Goal: Feedback & Contribution: Contribute content

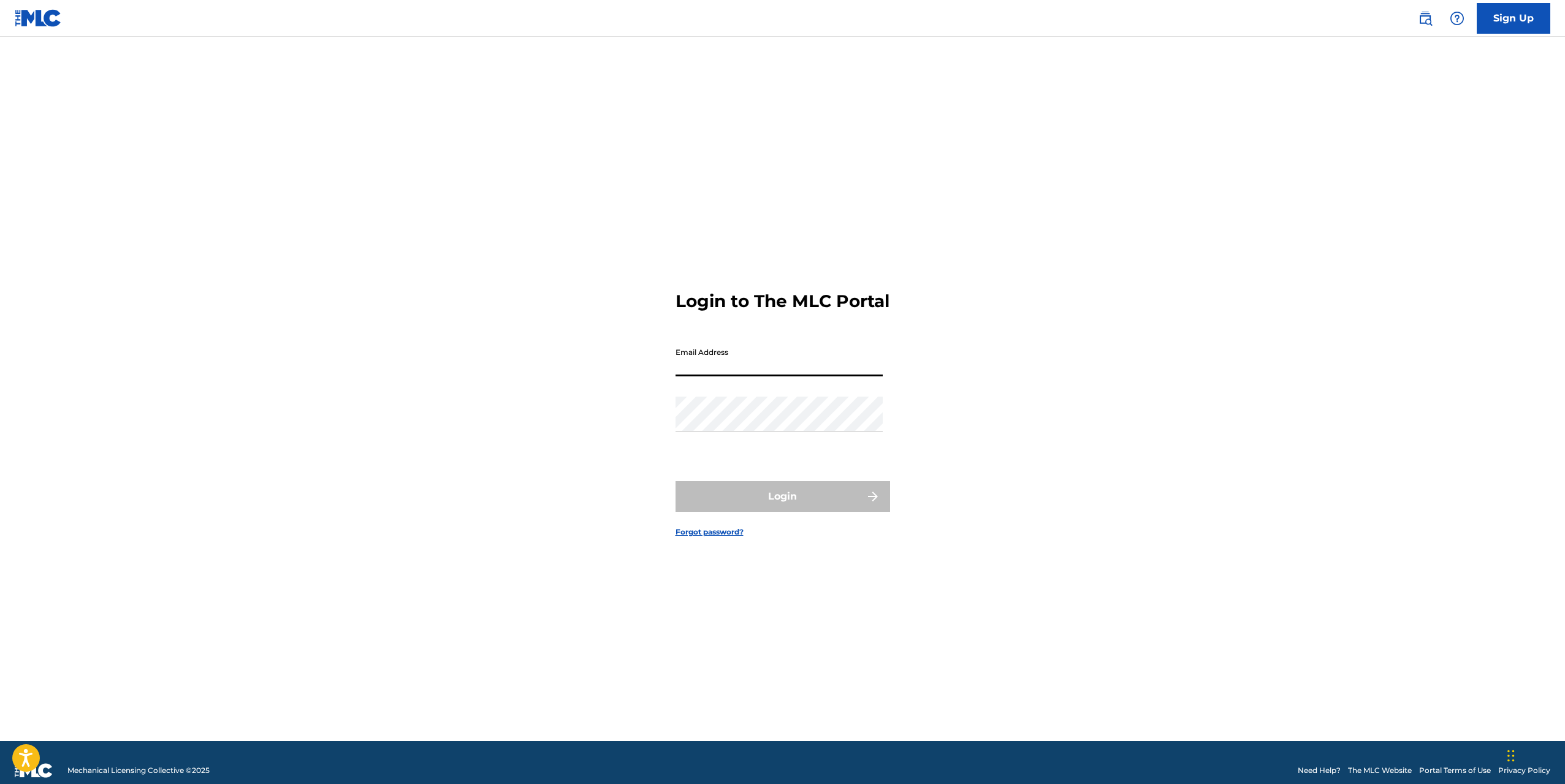
type input "[EMAIL_ADDRESS][DOMAIN_NAME]"
click at [763, 502] on button "Login" at bounding box center [783, 497] width 214 height 30
click at [730, 430] on input "Code" at bounding box center [779, 413] width 207 height 35
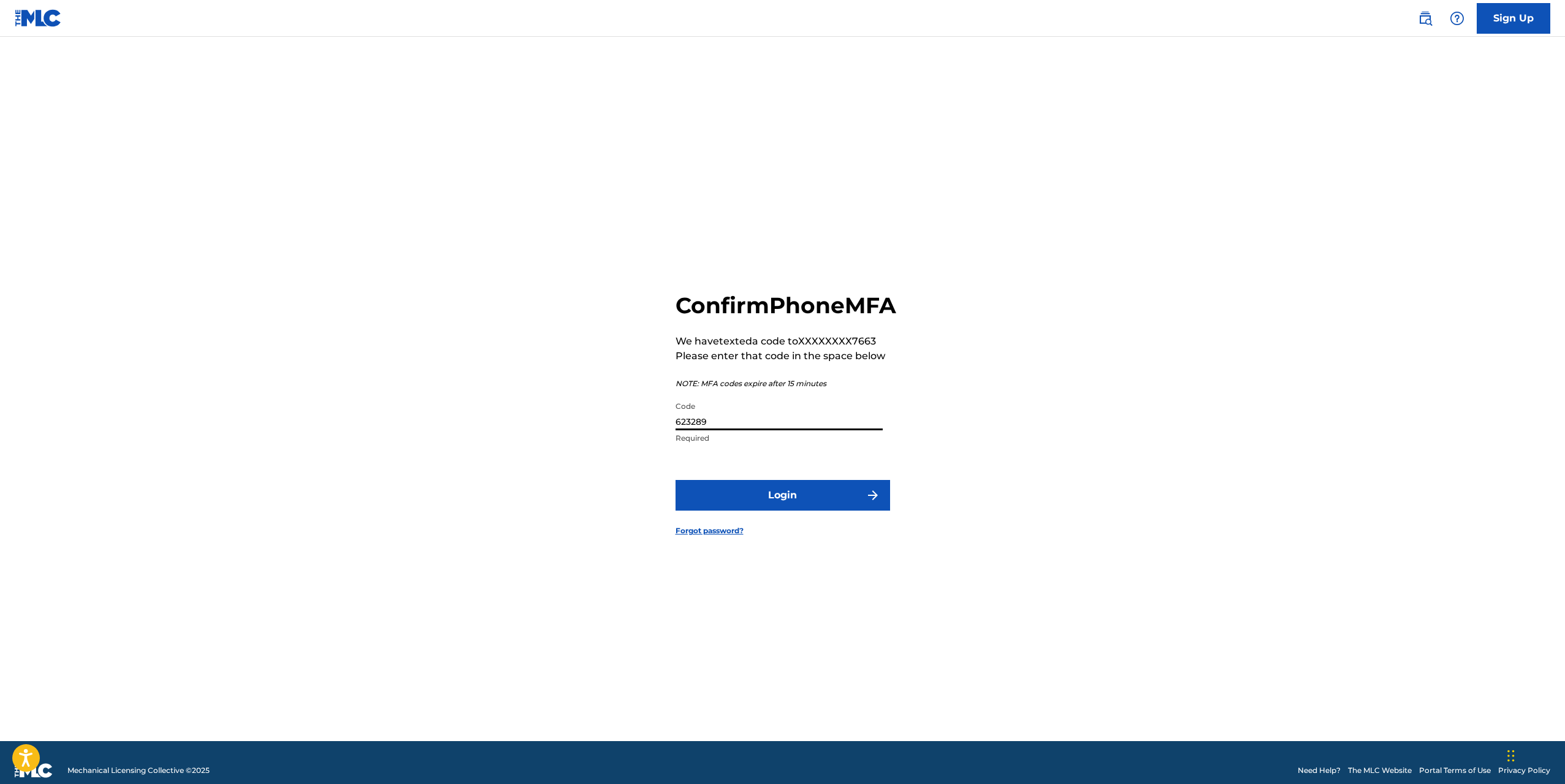
type input "623289"
click at [788, 510] on button "Login" at bounding box center [783, 495] width 214 height 30
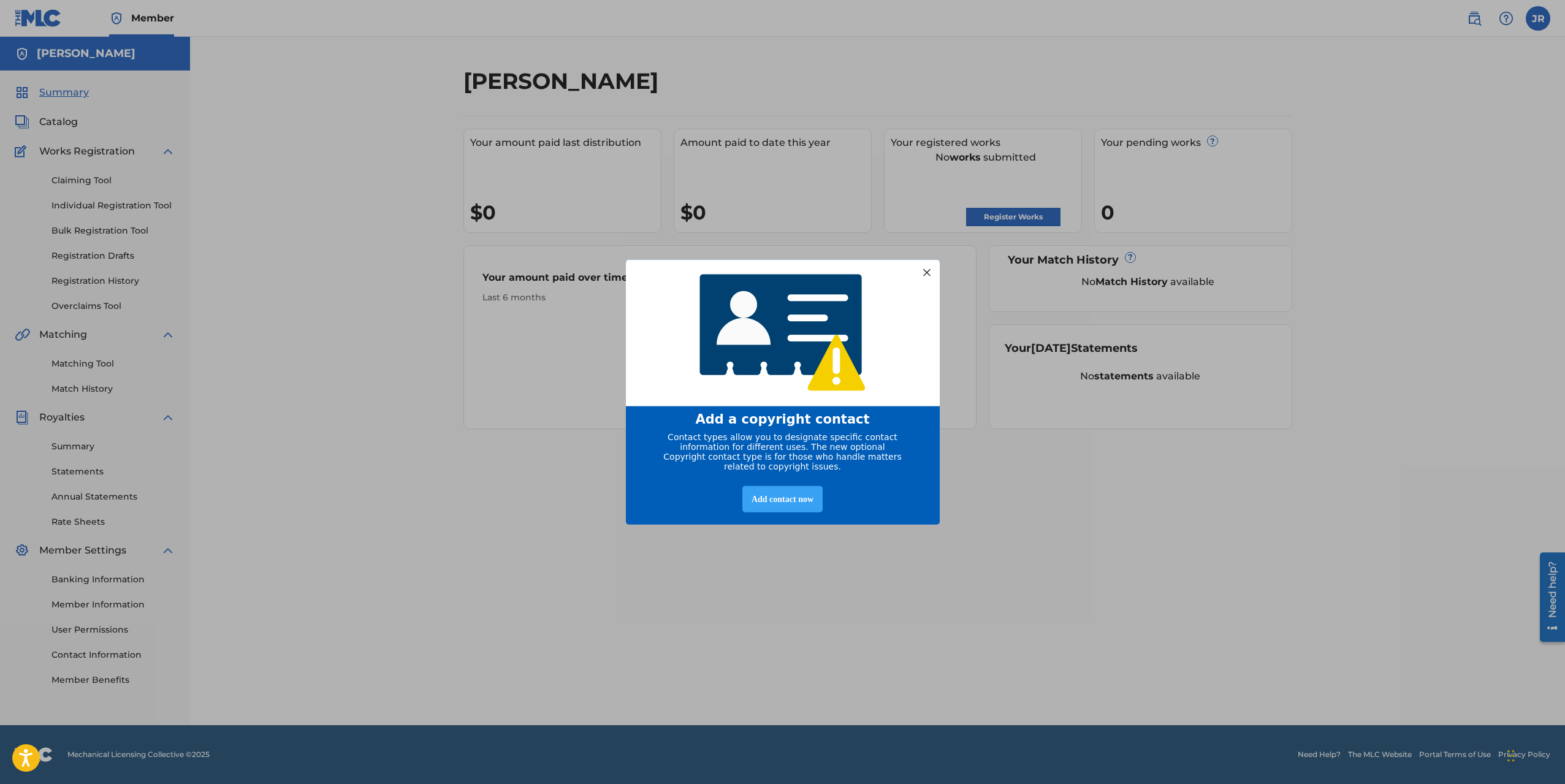
click at [779, 505] on div "Add contact now" at bounding box center [782, 499] width 80 height 26
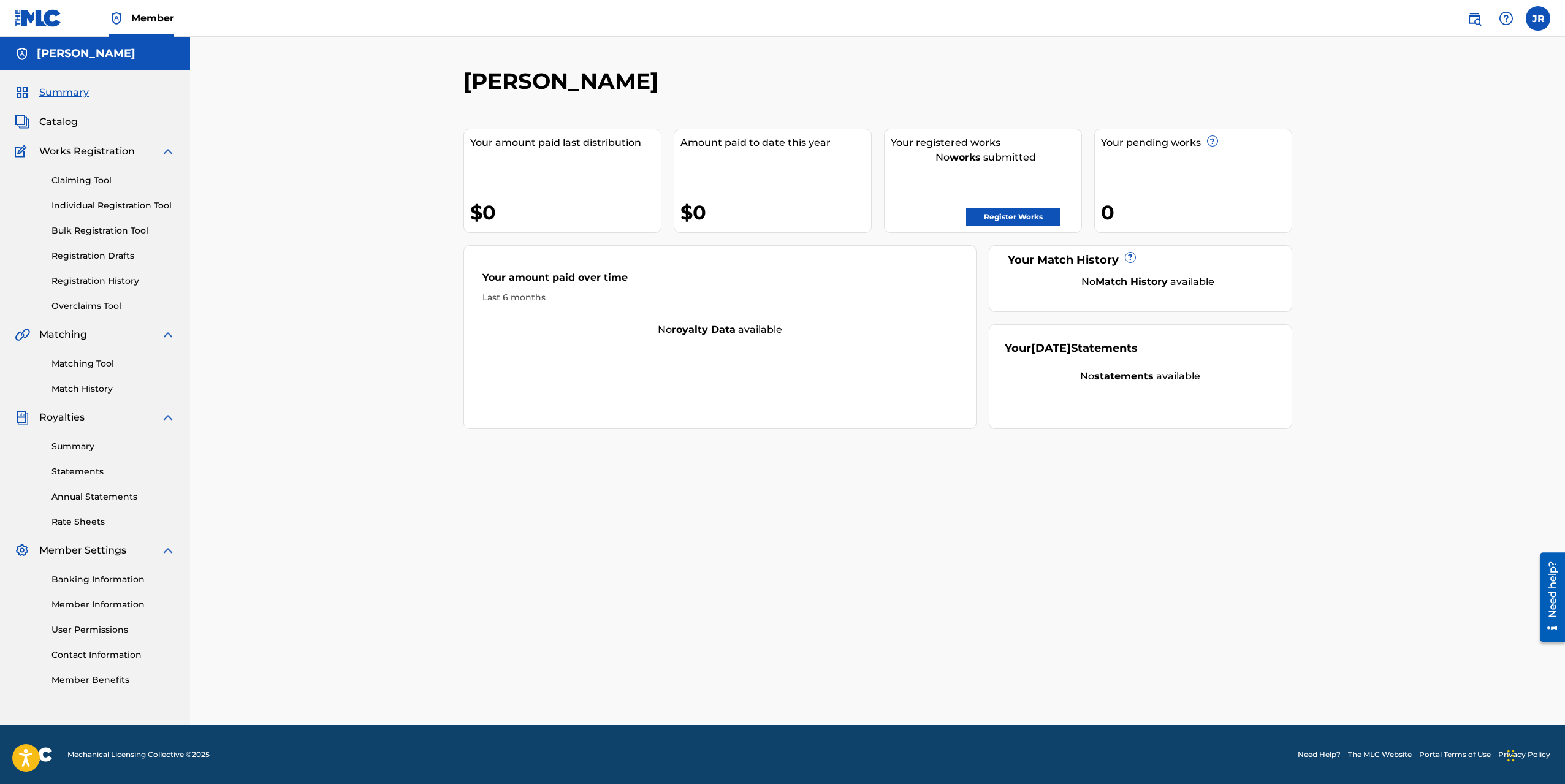
click at [98, 683] on link "Member Benefits" at bounding box center [113, 680] width 124 height 13
click at [997, 220] on link "Register Works" at bounding box center [1013, 216] width 94 height 18
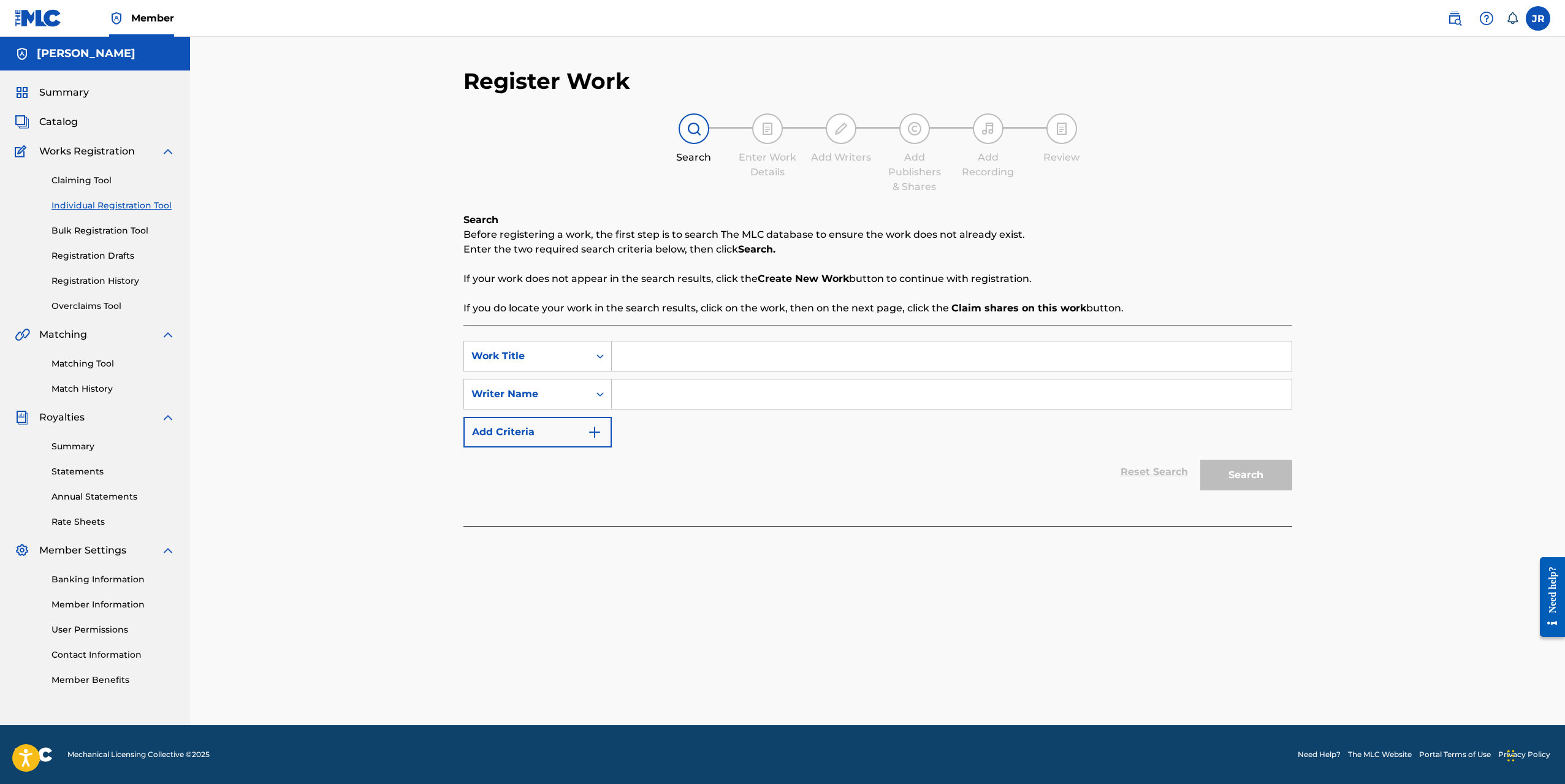
click at [634, 351] on input "Search Form" at bounding box center [952, 356] width 680 height 30
type input "It"s Going Down"
click at [631, 400] on input "Search Form" at bounding box center [952, 394] width 680 height 30
type input "[PERSON_NAME]"
click at [592, 438] on img "Search Form" at bounding box center [595, 432] width 14 height 14
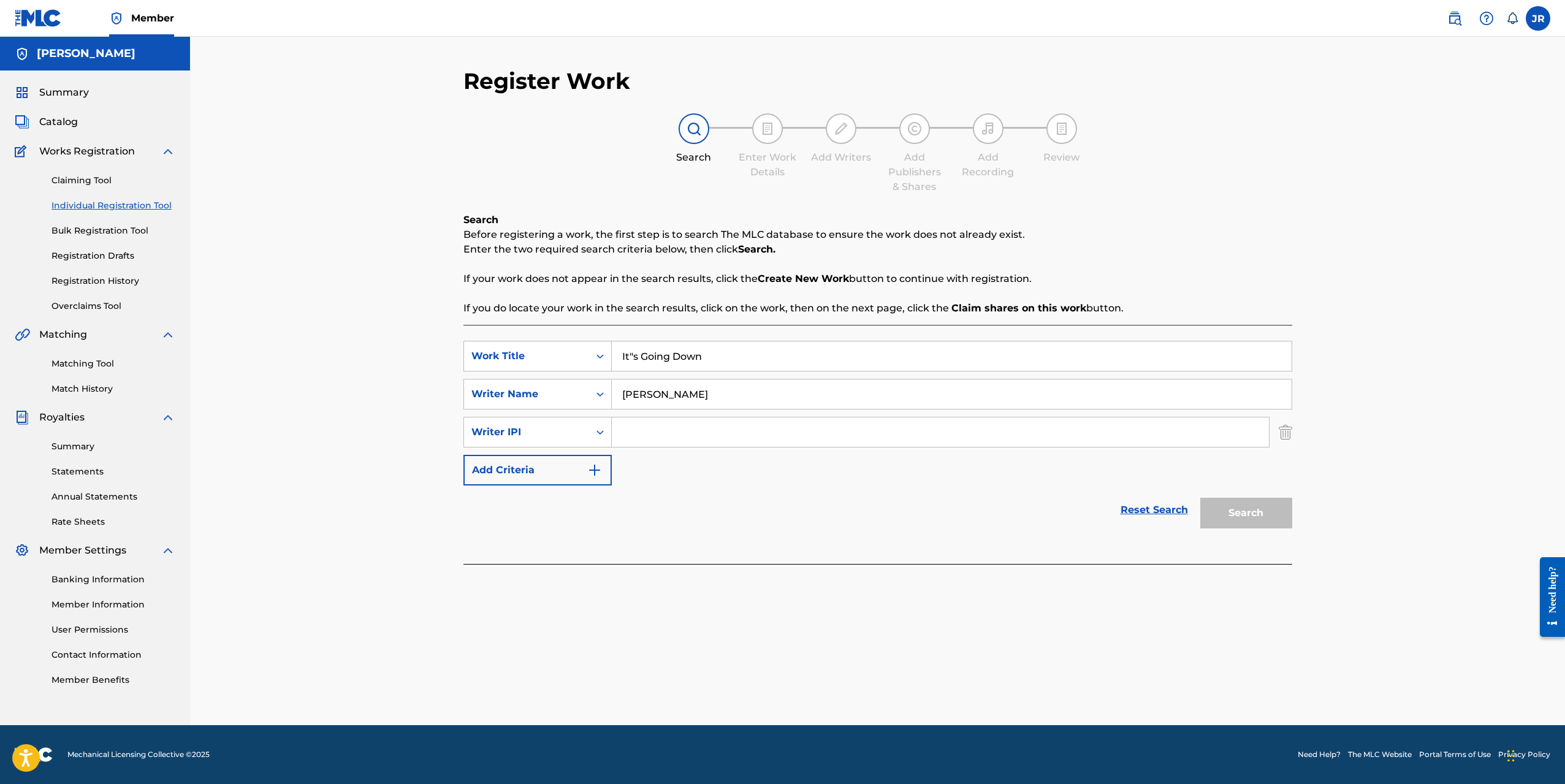
click at [622, 429] on input "Search Form" at bounding box center [941, 432] width 658 height 30
type input "ASCAP"
click at [661, 471] on div "SearchWithCriteriad0bcb87e-da6c-4365-8736-a814897489a2 Work Title It"s Going Do…" at bounding box center [878, 413] width 829 height 145
click at [595, 472] on img "Search Form" at bounding box center [595, 470] width 14 height 14
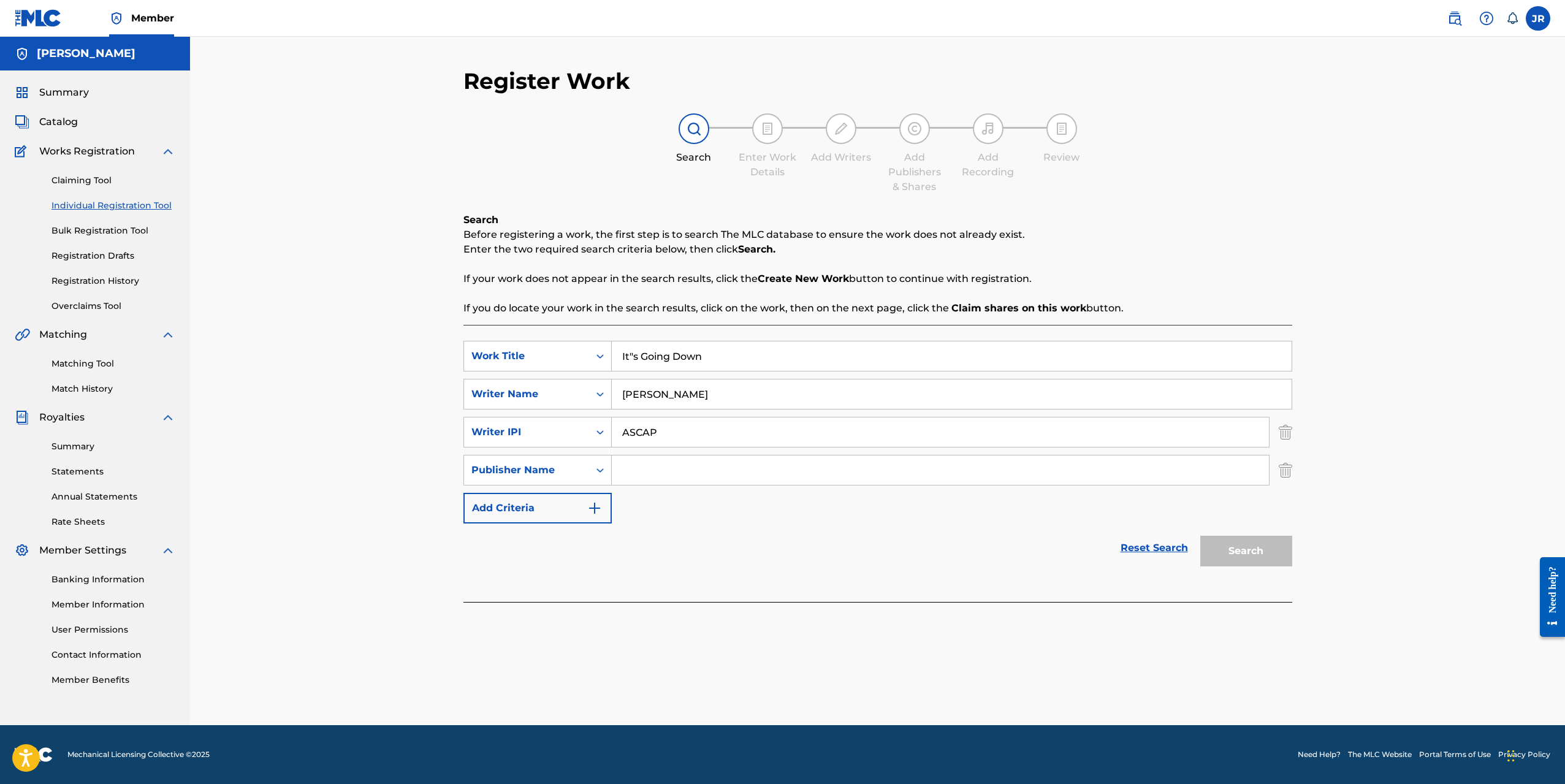
click at [631, 471] on input "Search Form" at bounding box center [941, 470] width 658 height 30
type input "[PERSON_NAME]"
click at [598, 508] on img "Search Form" at bounding box center [595, 508] width 14 height 14
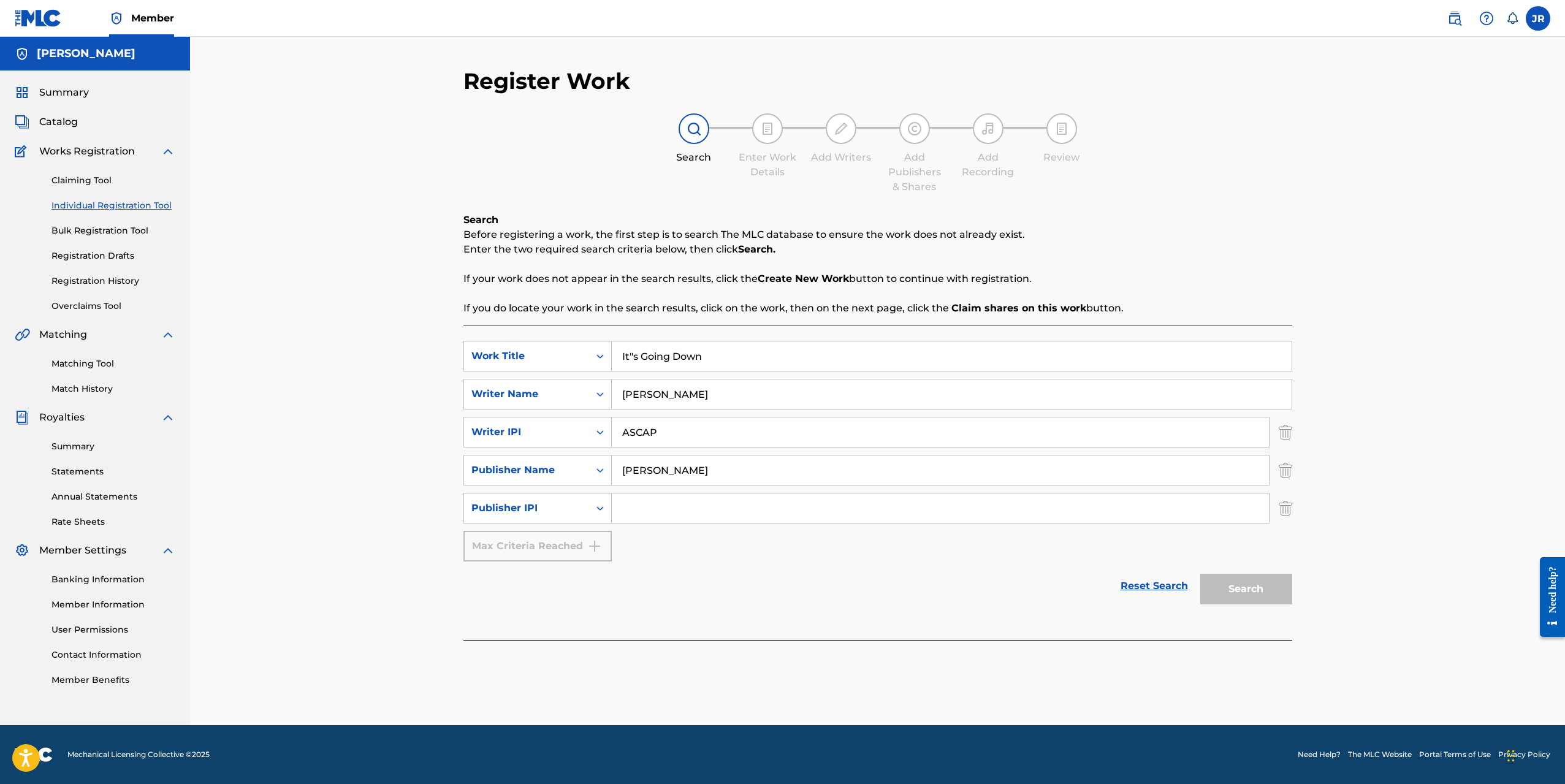
click at [626, 504] on input "Search Form" at bounding box center [941, 508] width 658 height 30
type input "ASCAP"
click at [1224, 599] on button "Search" at bounding box center [1246, 589] width 92 height 30
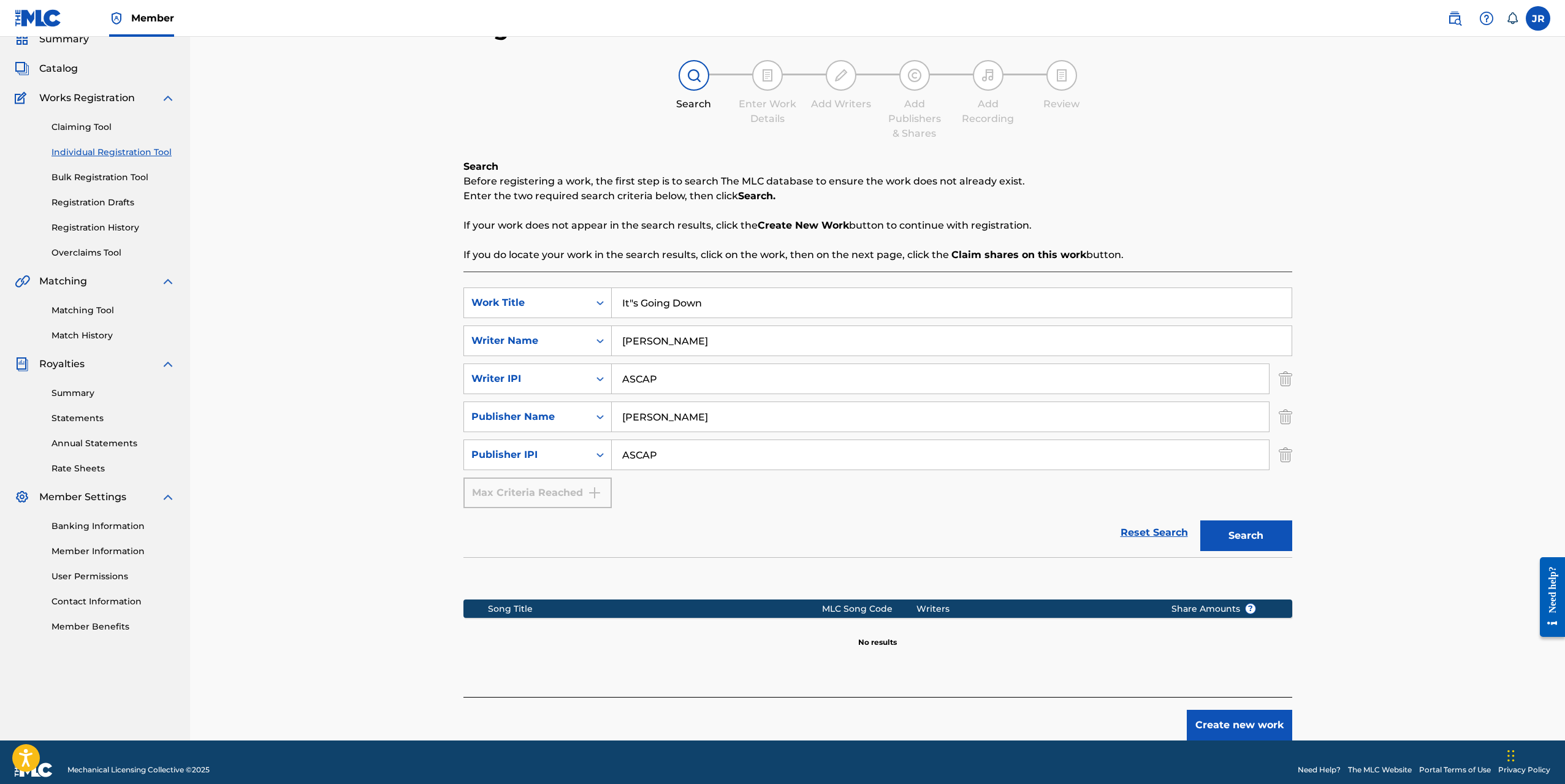
scroll to position [69, 0]
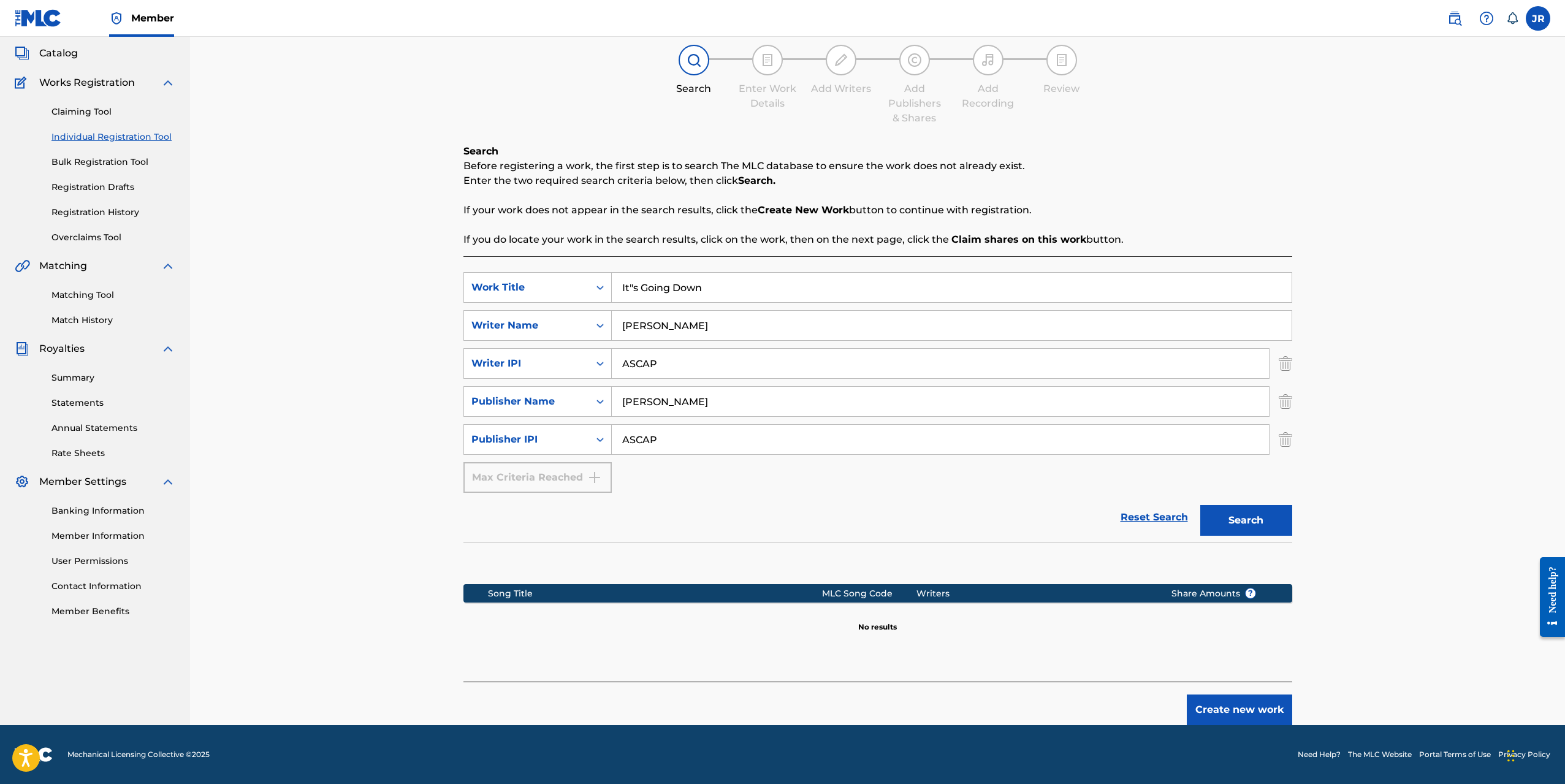
click at [1222, 704] on button "Create new work" at bounding box center [1240, 709] width 106 height 30
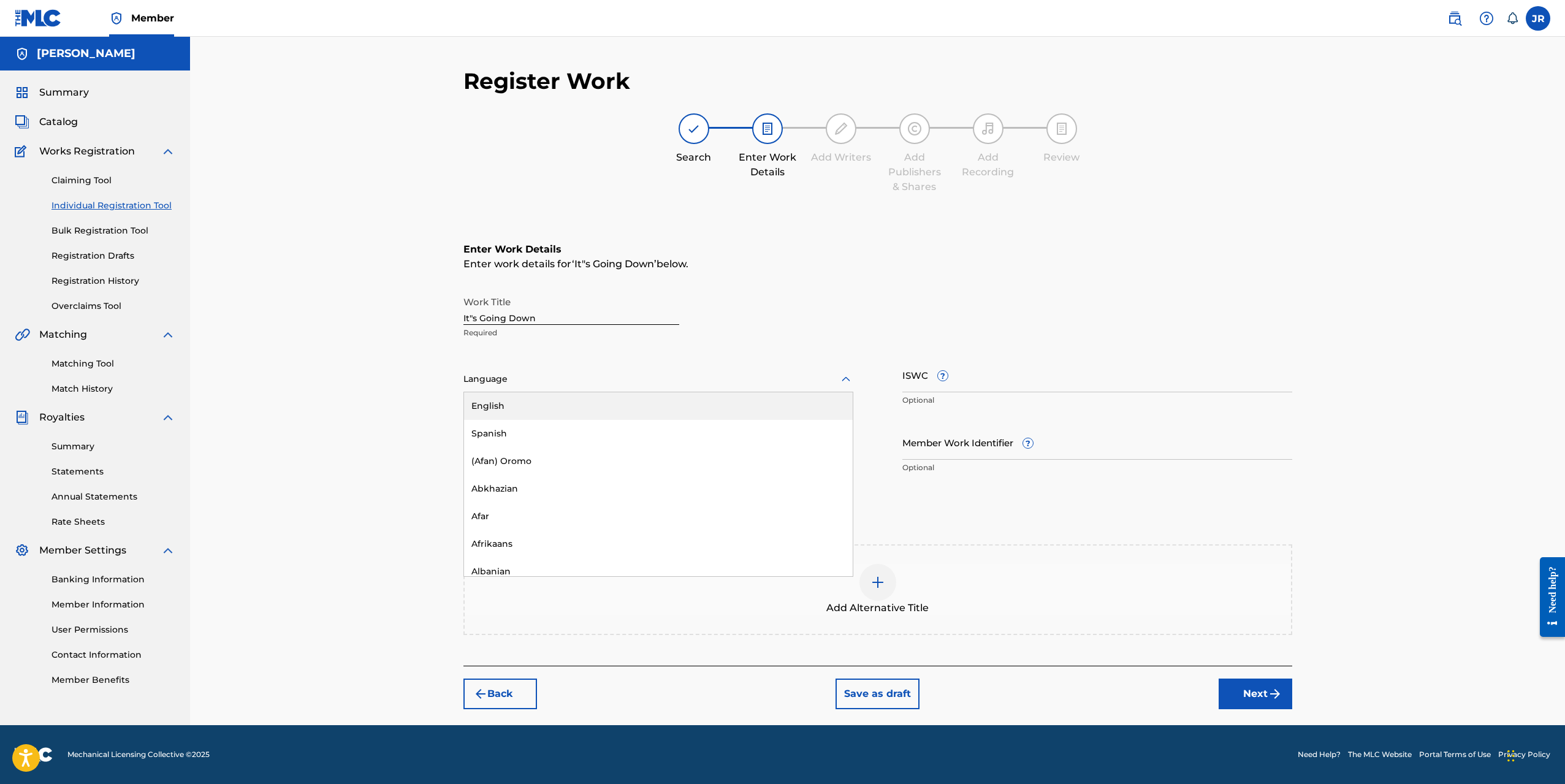
click at [492, 382] on div at bounding box center [658, 379] width 390 height 15
click at [492, 407] on div "English" at bounding box center [658, 406] width 389 height 28
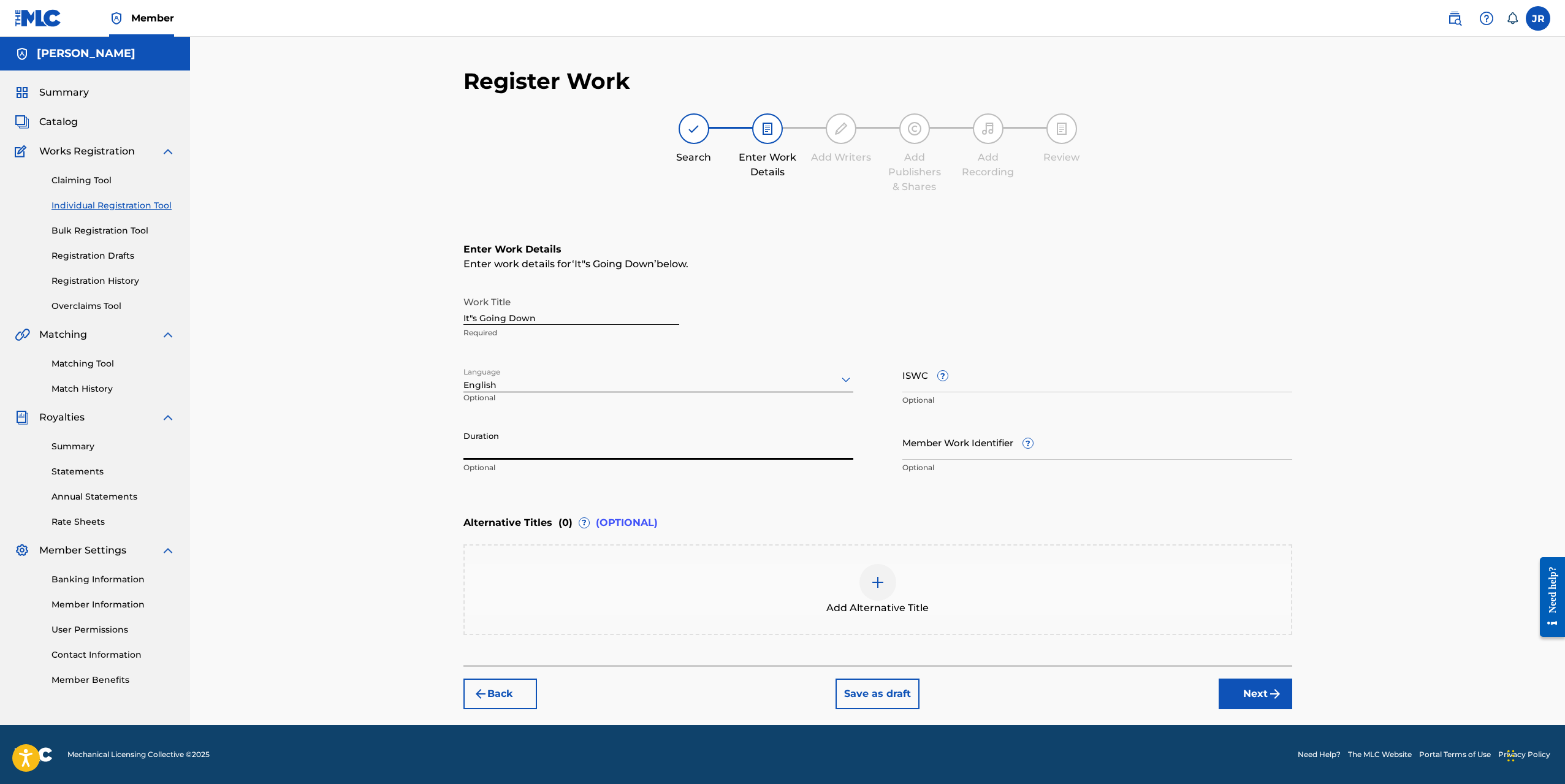
click at [508, 457] on input "Duration" at bounding box center [658, 442] width 390 height 35
type input "2"
click at [555, 494] on div "Enter Work Details Enter work details for ‘ It"s Going Down ’ below. Work Title…" at bounding box center [878, 361] width 829 height 297
drag, startPoint x: 476, startPoint y: 453, endPoint x: 448, endPoint y: 454, distance: 28.0
click at [449, 455] on div "Register Work Search Enter Work Details Add Writers Add Publishers & Shares Add…" at bounding box center [878, 396] width 858 height 657
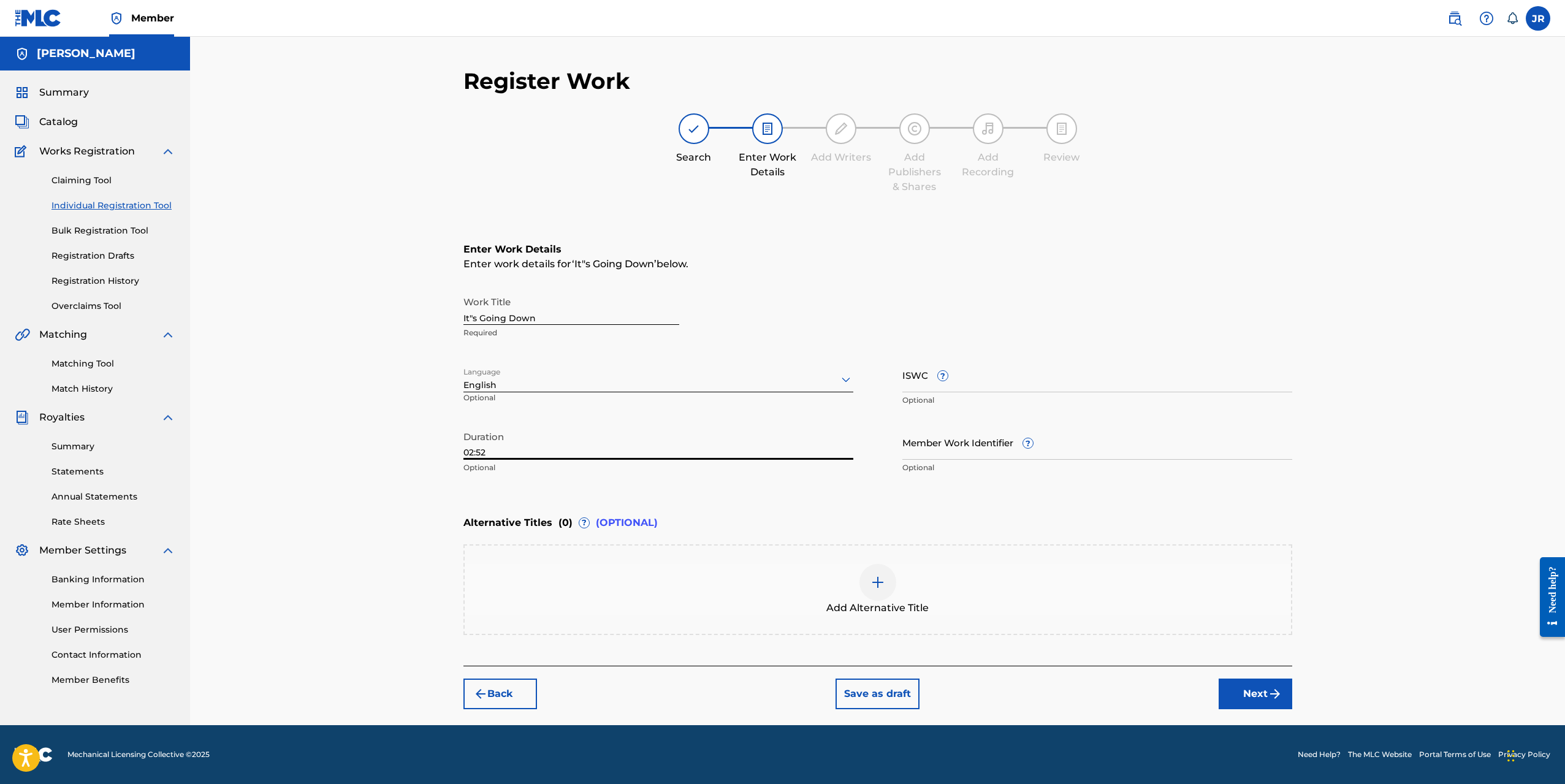
type input "02:52"
click at [978, 453] on input "Member Work Identifier ?" at bounding box center [1097, 442] width 390 height 35
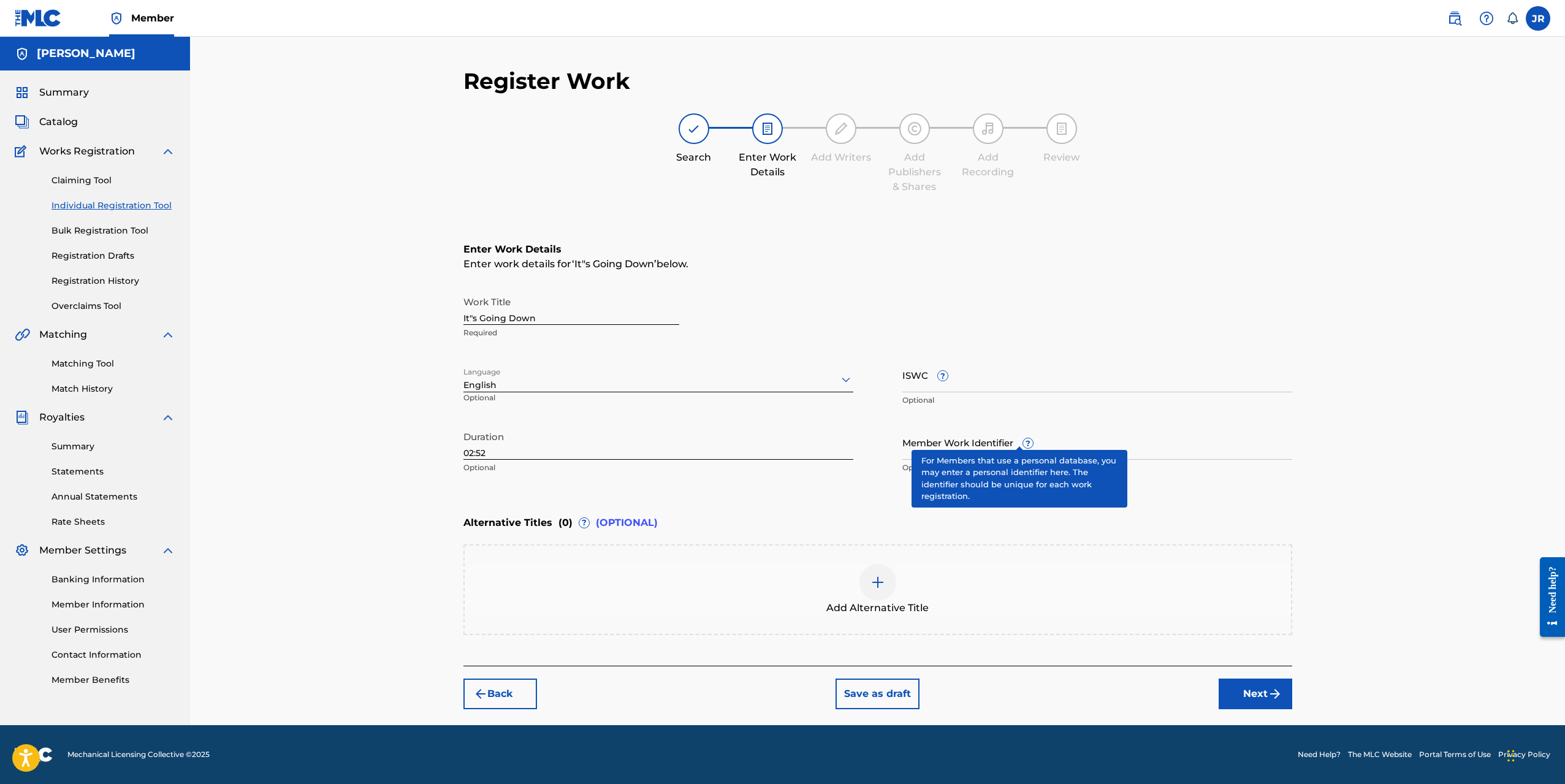
click at [1011, 437] on div "Member Work Identifier ? Optional" at bounding box center [1097, 452] width 390 height 55
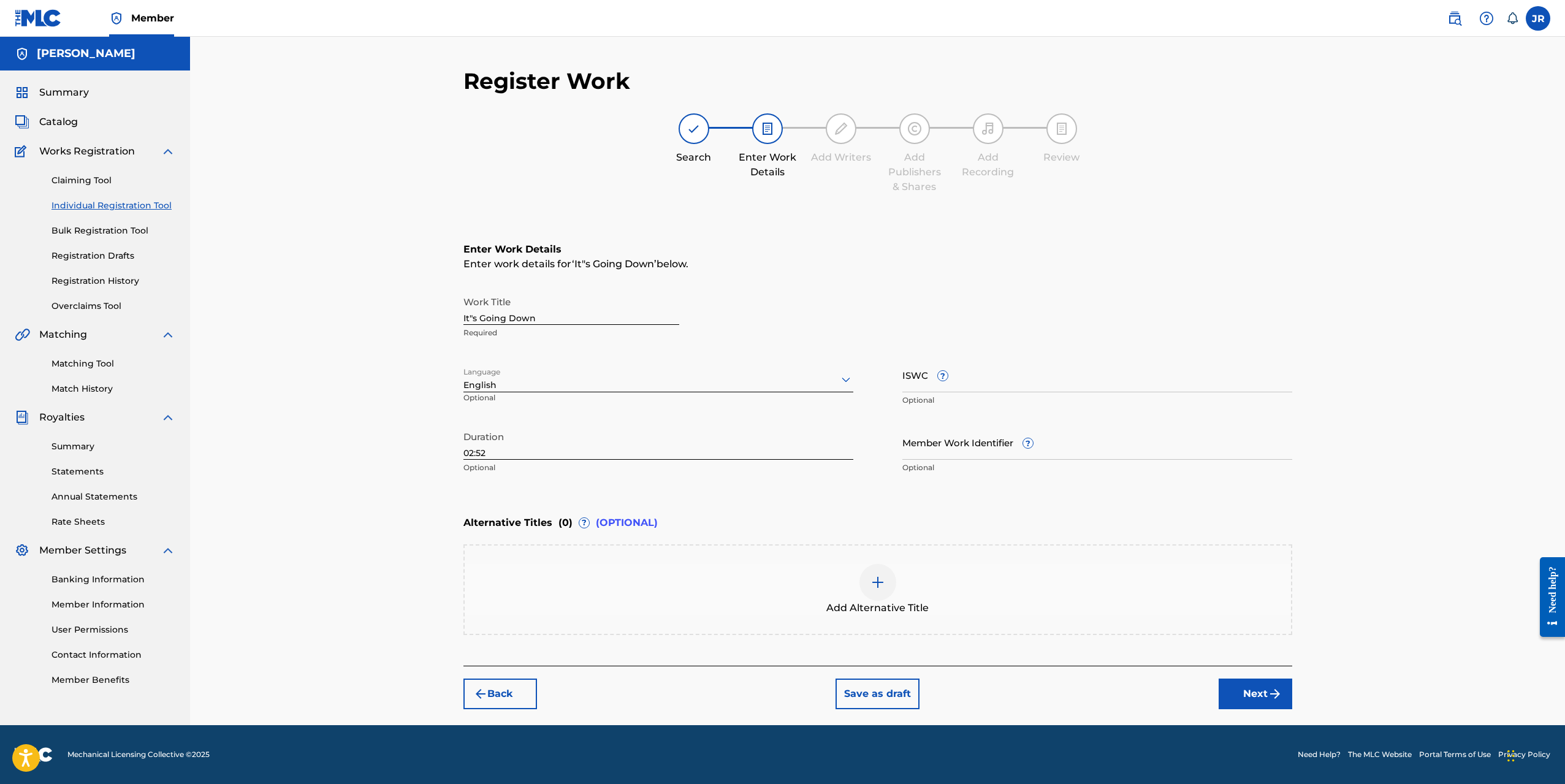
click at [469, 311] on input "It"s Going Down" at bounding box center [571, 307] width 216 height 35
type input "It's Going Down"
click at [589, 363] on div "Language English Optional" at bounding box center [658, 385] width 390 height 55
paste input "QZWFW2550121"
type input "QZWFW2550121"
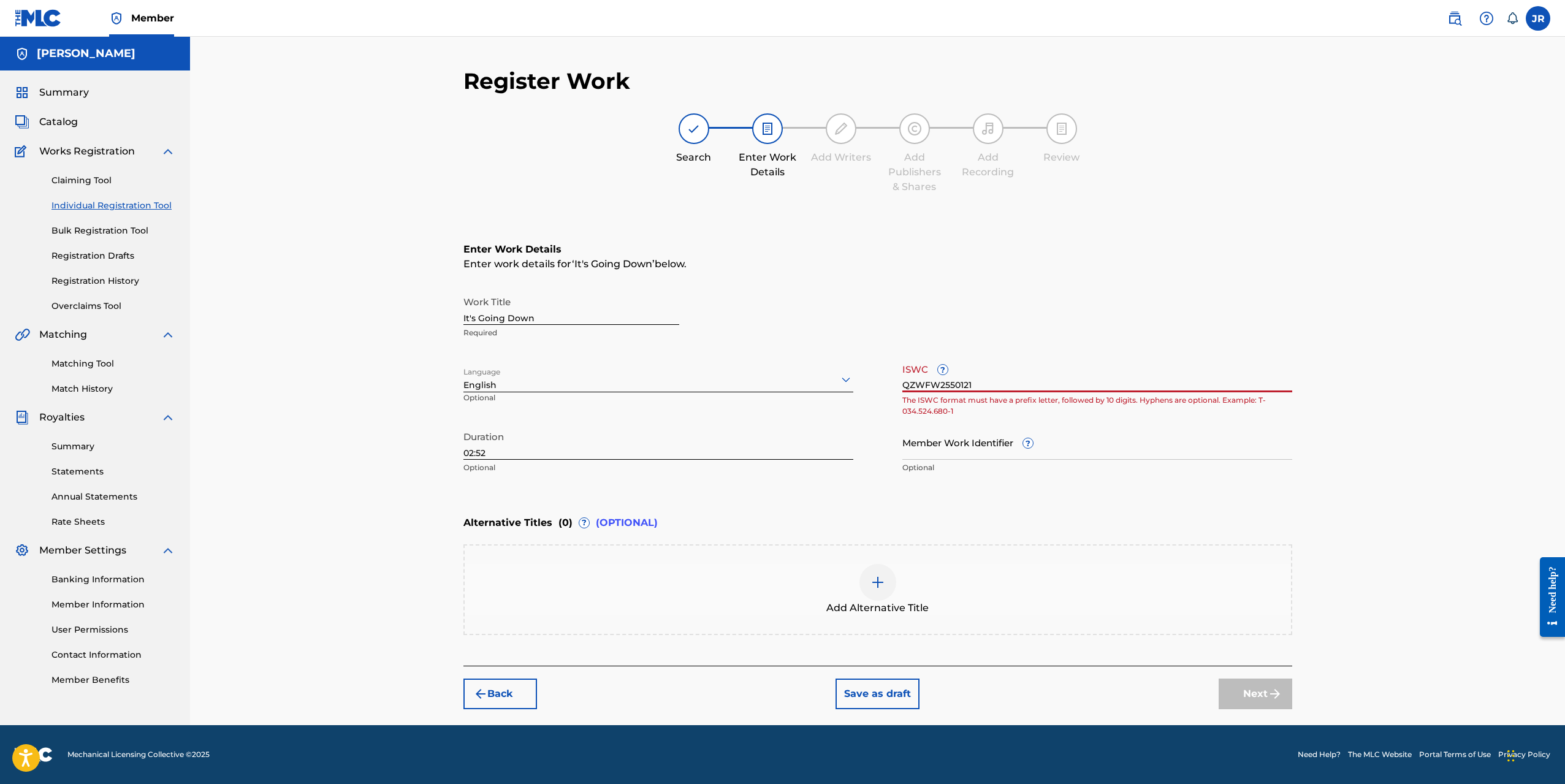
drag, startPoint x: 977, startPoint y: 384, endPoint x: 866, endPoint y: 389, distance: 111.1
click at [866, 389] on div "Work Title It's Going Down Required Language English Optional ISWC ? QZWFW25501…" at bounding box center [878, 384] width 829 height 190
click at [1259, 691] on button "Next" at bounding box center [1256, 694] width 74 height 30
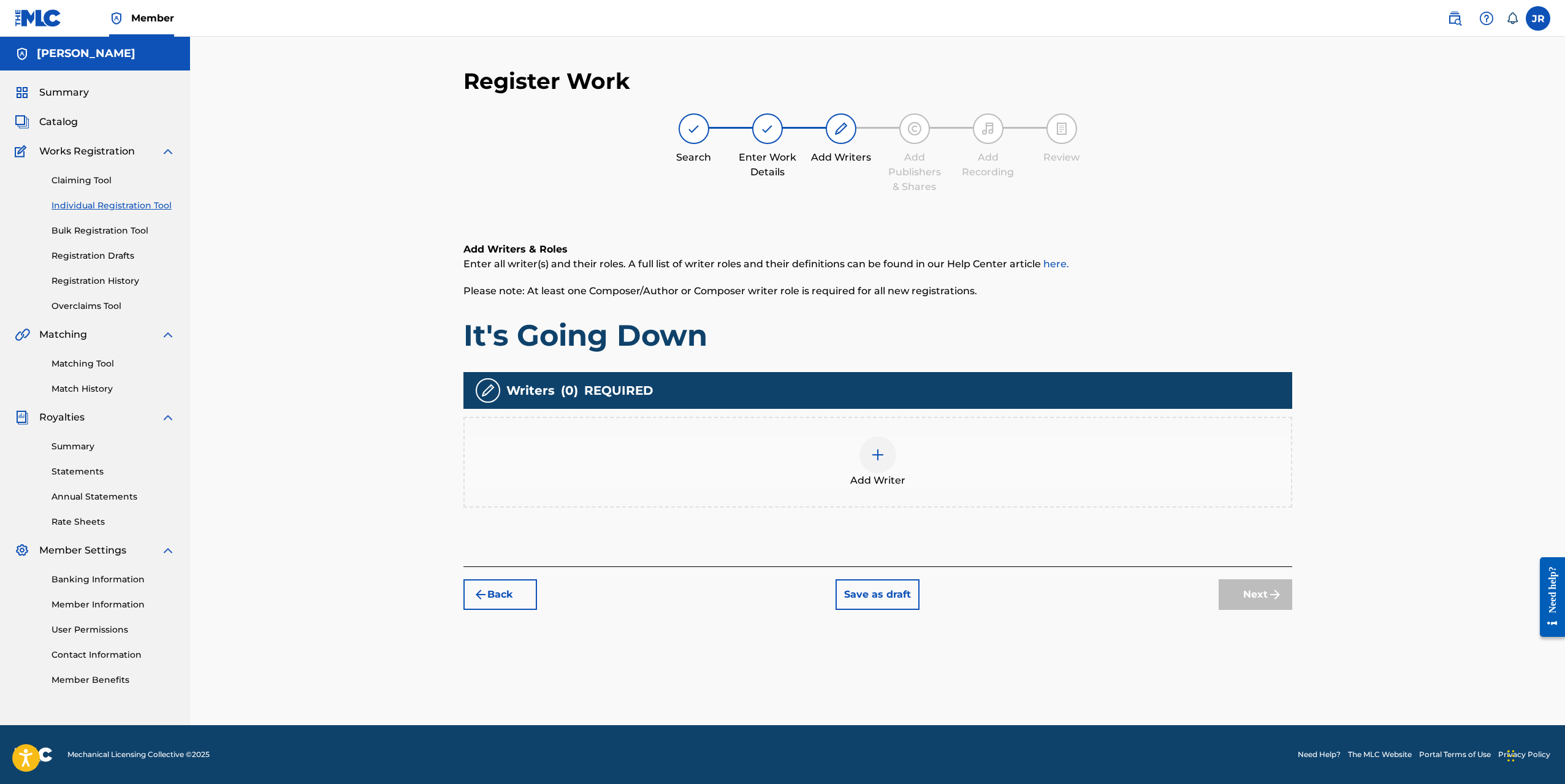
click at [868, 458] on div at bounding box center [878, 455] width 37 height 37
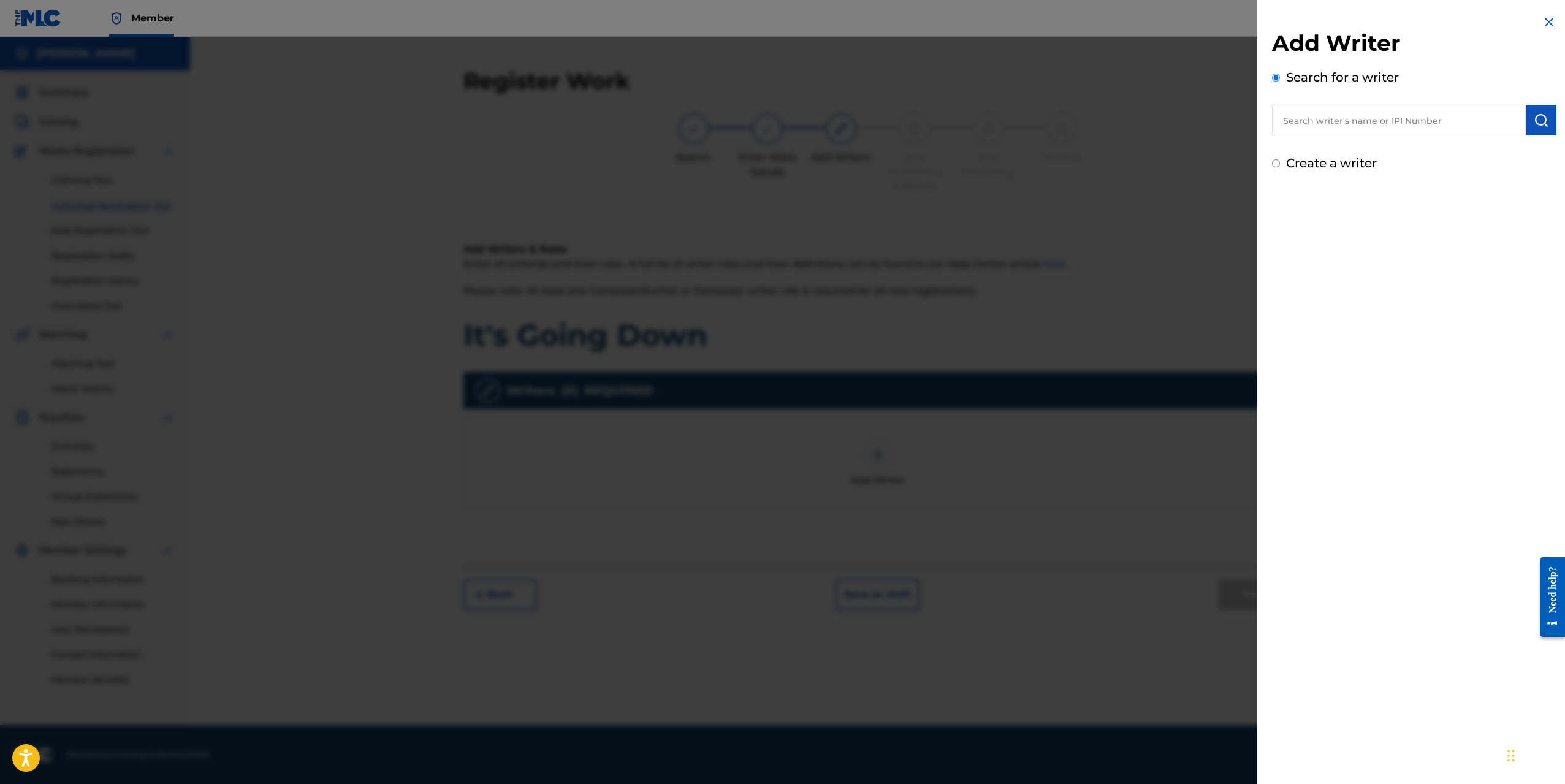
click at [1322, 125] on input "text" at bounding box center [1399, 120] width 253 height 30
click at [1373, 148] on strong "rangel" at bounding box center [1389, 148] width 33 height 12
type input "[PERSON_NAME]"
click at [1438, 171] on div "Create a writer" at bounding box center [1414, 163] width 285 height 18
click at [1543, 21] on img at bounding box center [1549, 22] width 14 height 14
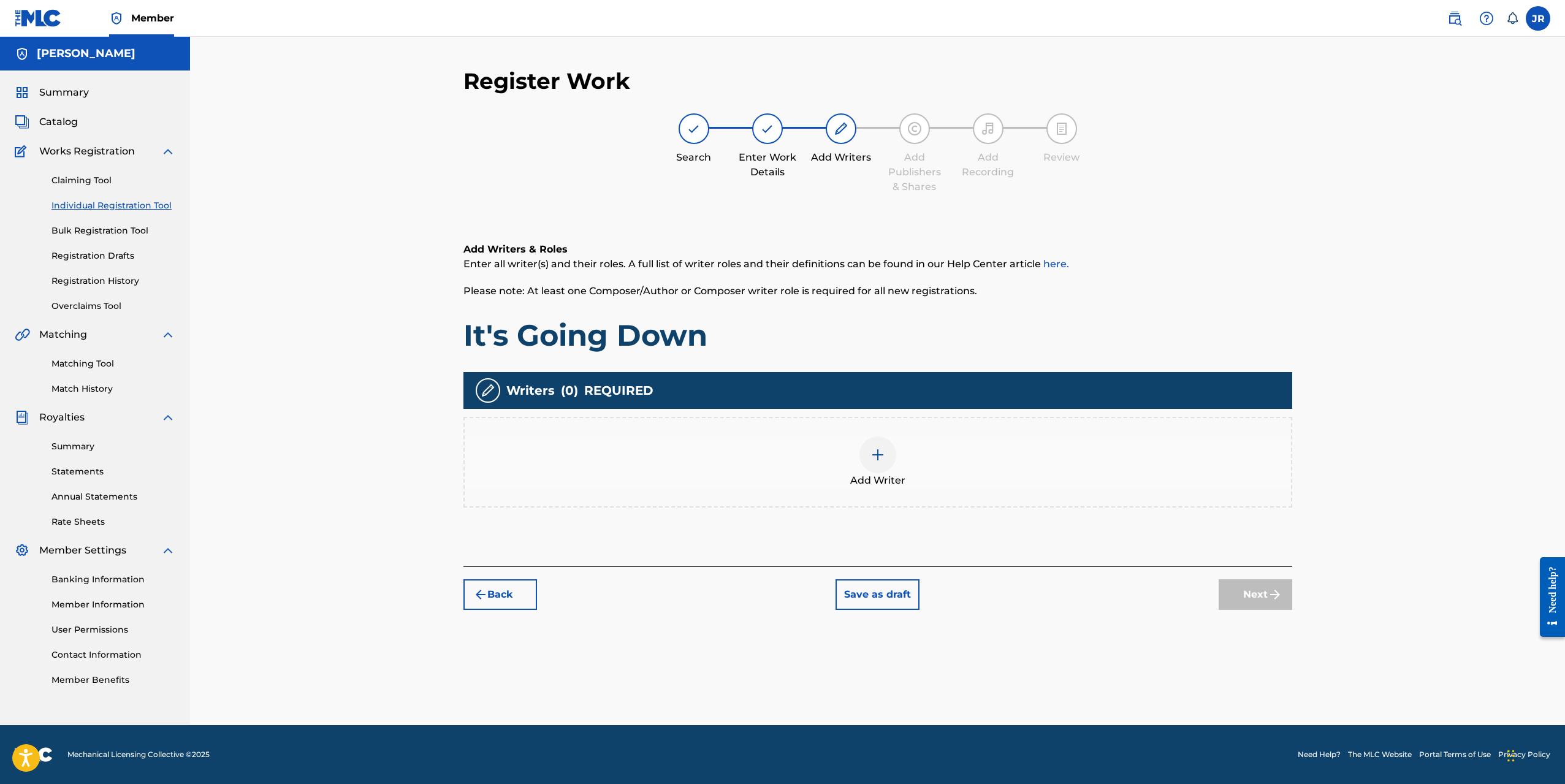
click at [882, 465] on div at bounding box center [878, 455] width 37 height 37
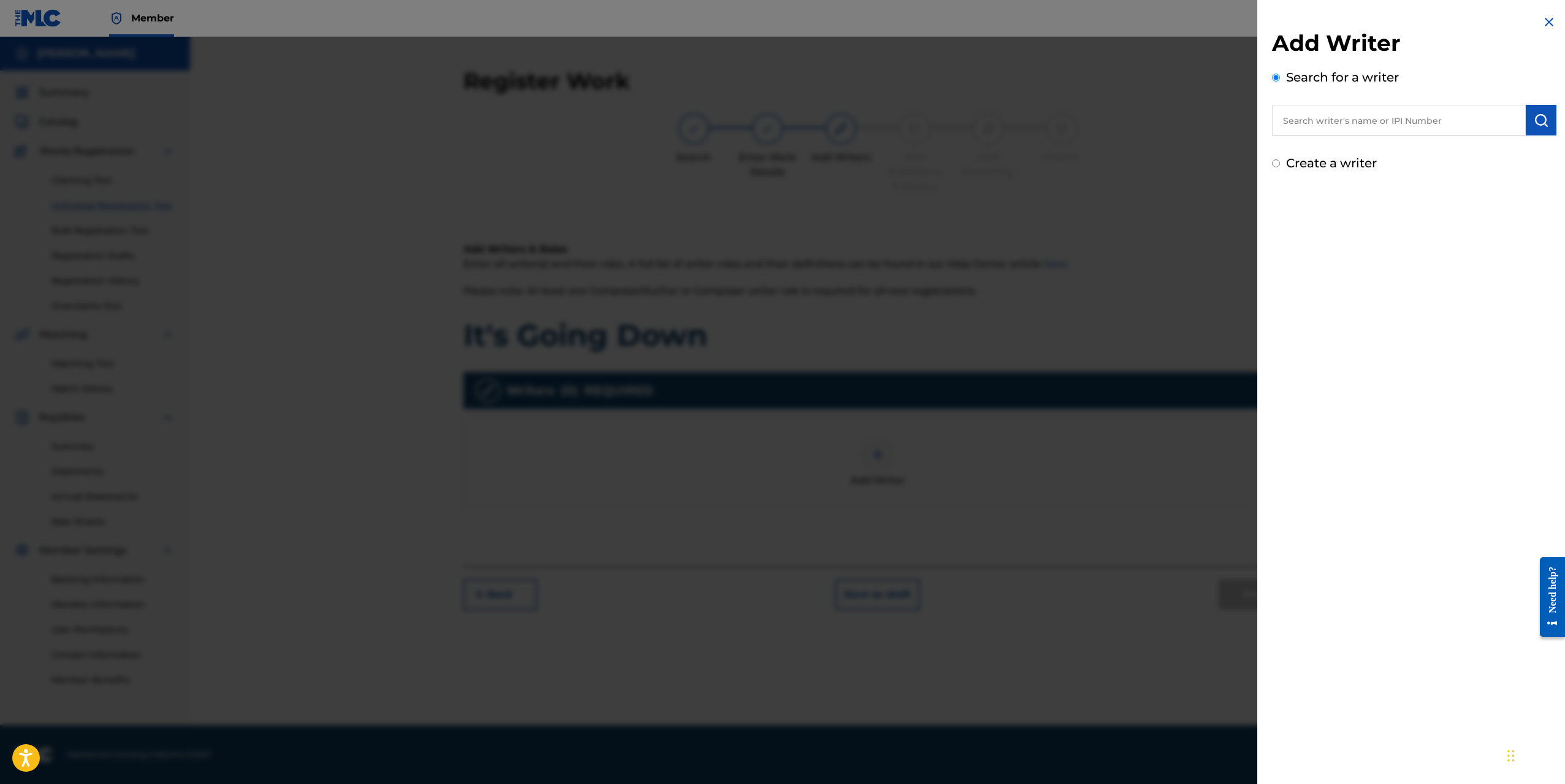
click at [1278, 164] on input "Create a writer" at bounding box center [1276, 163] width 8 height 8
radio input "false"
radio input "true"
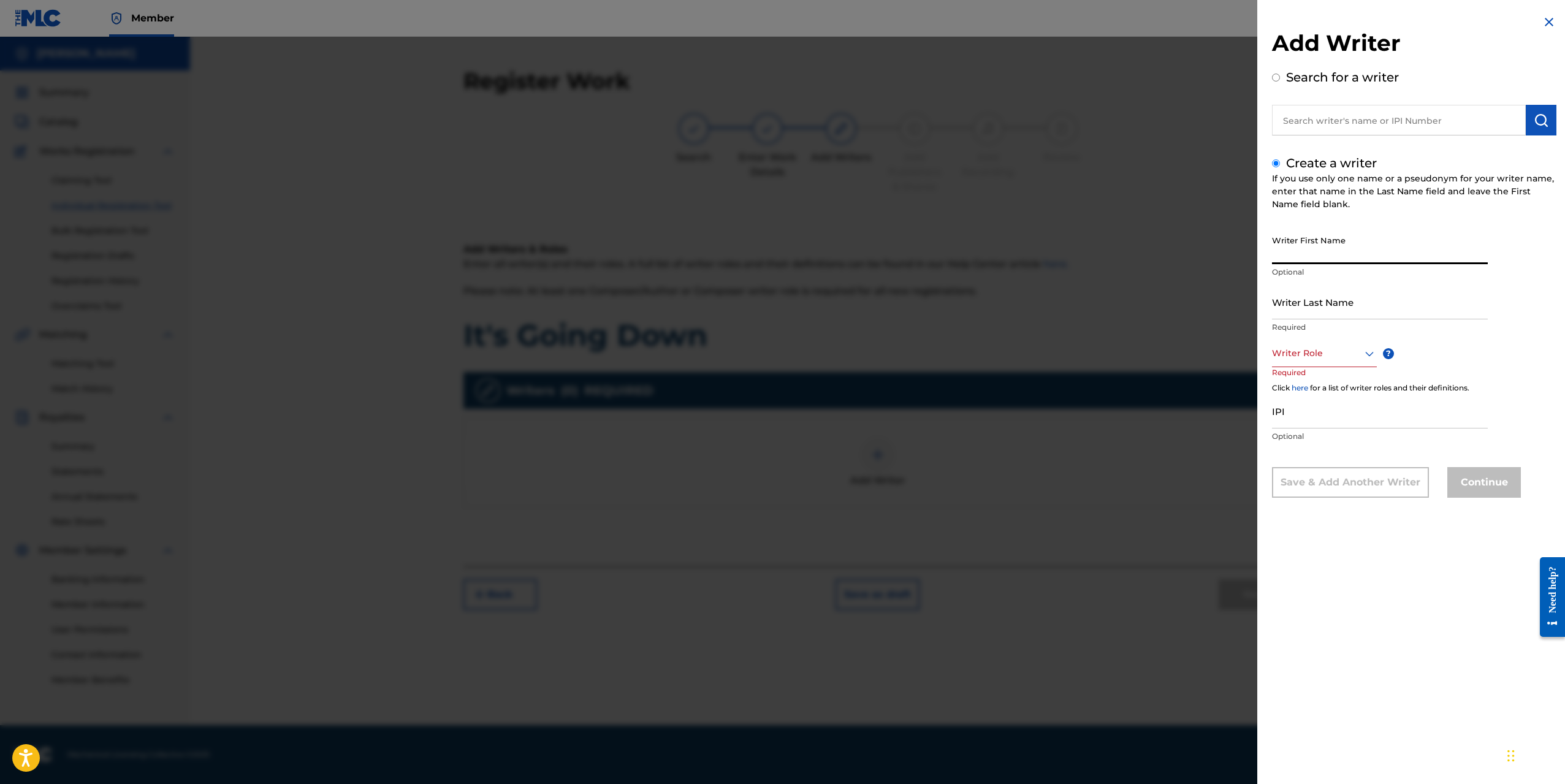
click at [1288, 259] on input "Writer First Name" at bounding box center [1380, 247] width 216 height 35
type input "[PERSON_NAME]"
click at [1305, 358] on div at bounding box center [1325, 353] width 105 height 15
click at [1296, 411] on div "Author" at bounding box center [1325, 408] width 104 height 28
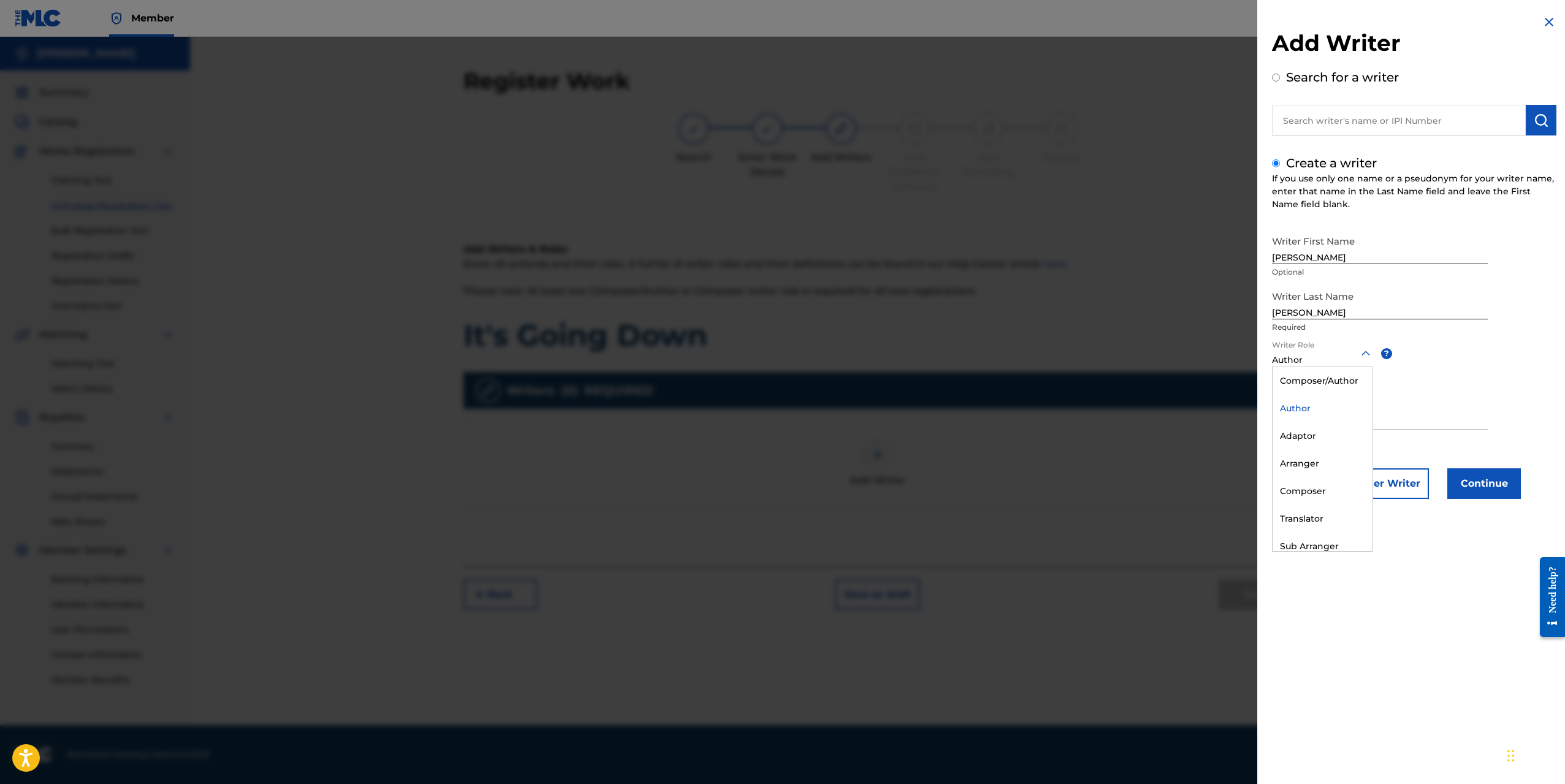
click at [1309, 365] on div "Author" at bounding box center [1323, 360] width 101 height 13
click at [1315, 382] on div "Composer/Author" at bounding box center [1323, 381] width 100 height 28
click at [1309, 421] on input "IPI" at bounding box center [1380, 412] width 216 height 35
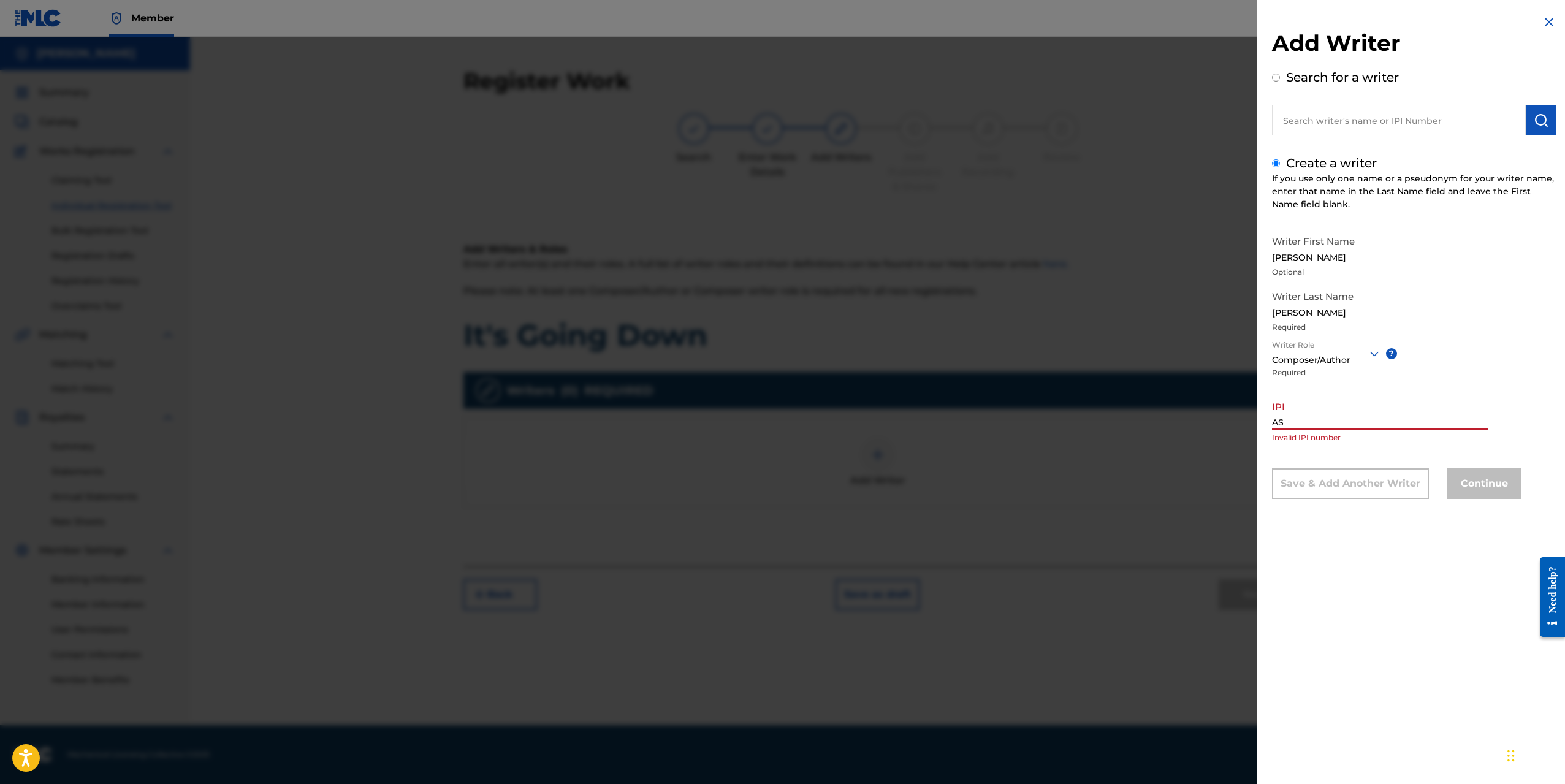
type input "A"
paste input "708879986"
type input "708879986"
click at [1485, 479] on button "Continue" at bounding box center [1485, 484] width 74 height 30
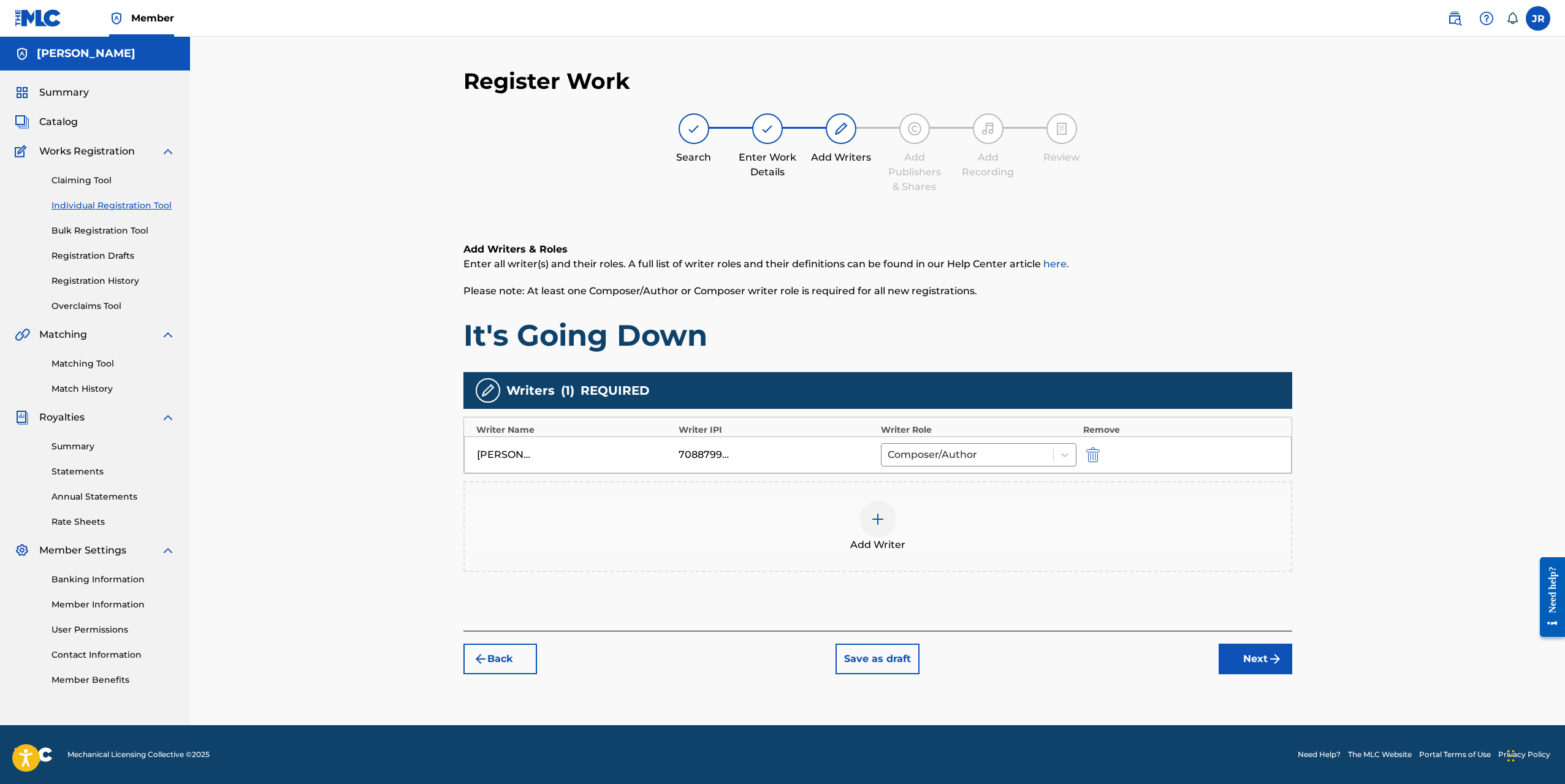
click at [885, 526] on div at bounding box center [878, 519] width 37 height 37
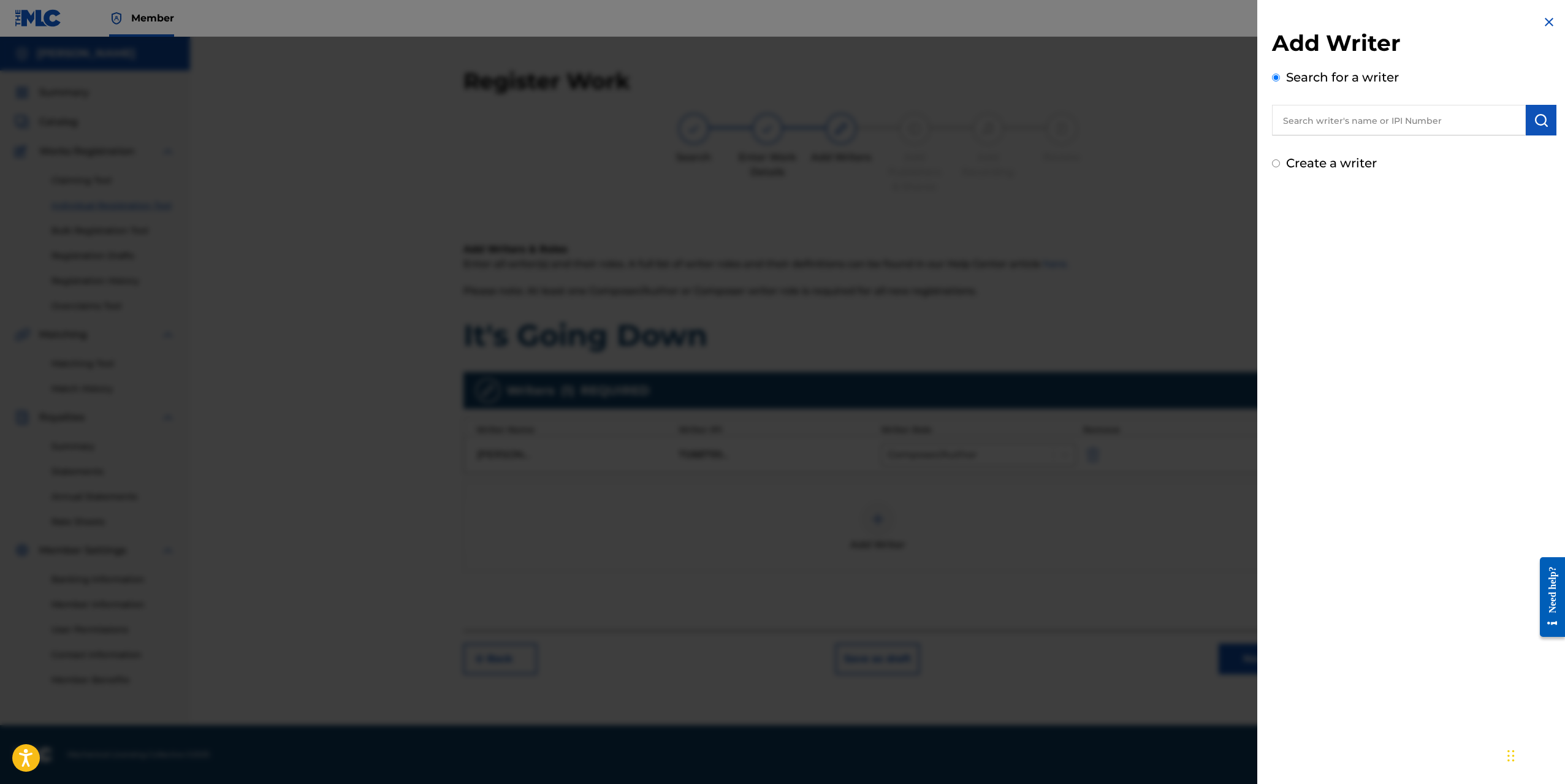
click at [1277, 164] on input "Create a writer" at bounding box center [1276, 163] width 8 height 8
radio input "false"
radio input "true"
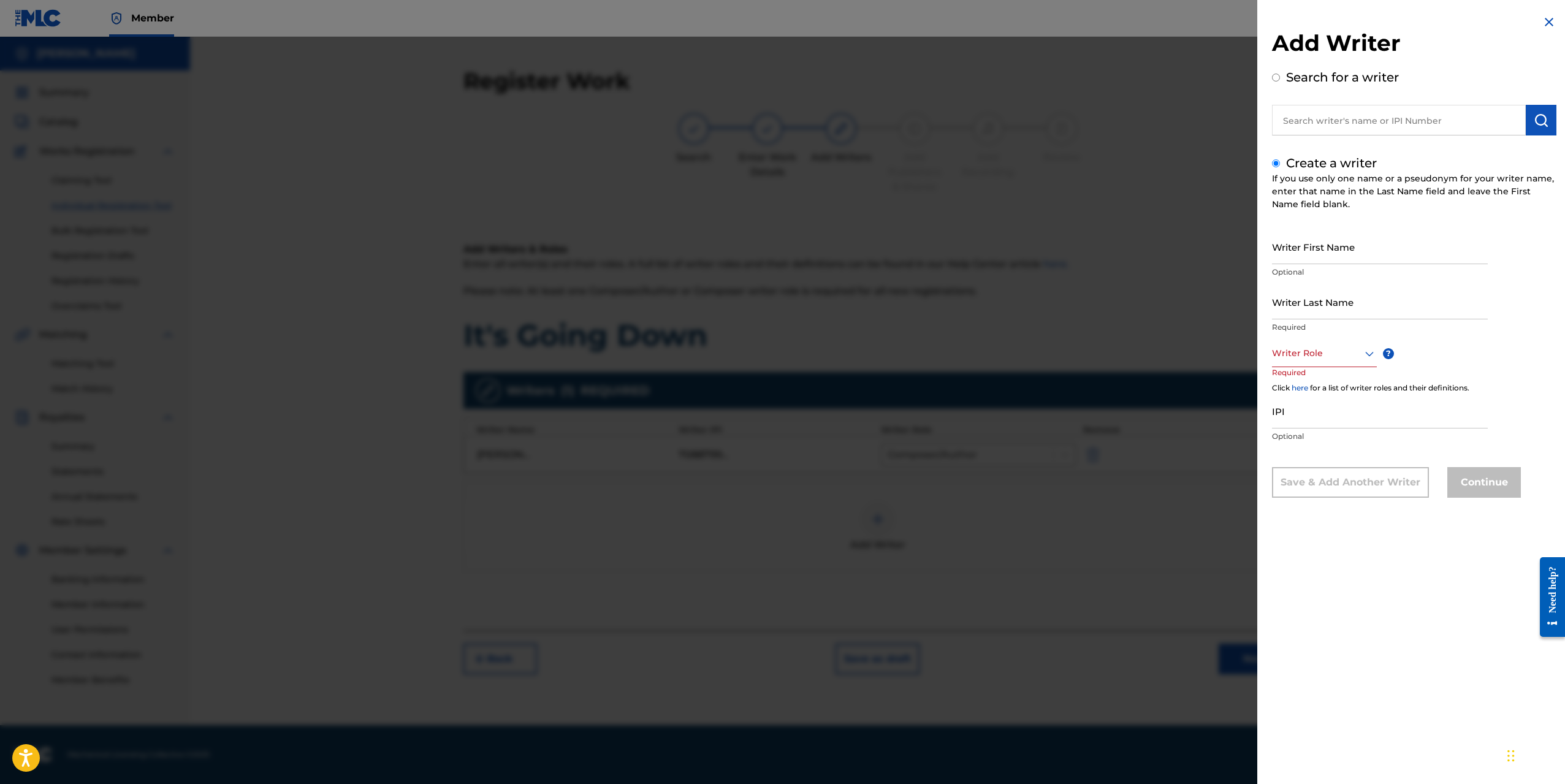
click at [1305, 258] on input "Writer First Name" at bounding box center [1380, 247] width 216 height 35
type input "[PERSON_NAME]"
click at [1317, 359] on div at bounding box center [1325, 353] width 105 height 15
click at [1317, 402] on div "Author" at bounding box center [1325, 408] width 104 height 28
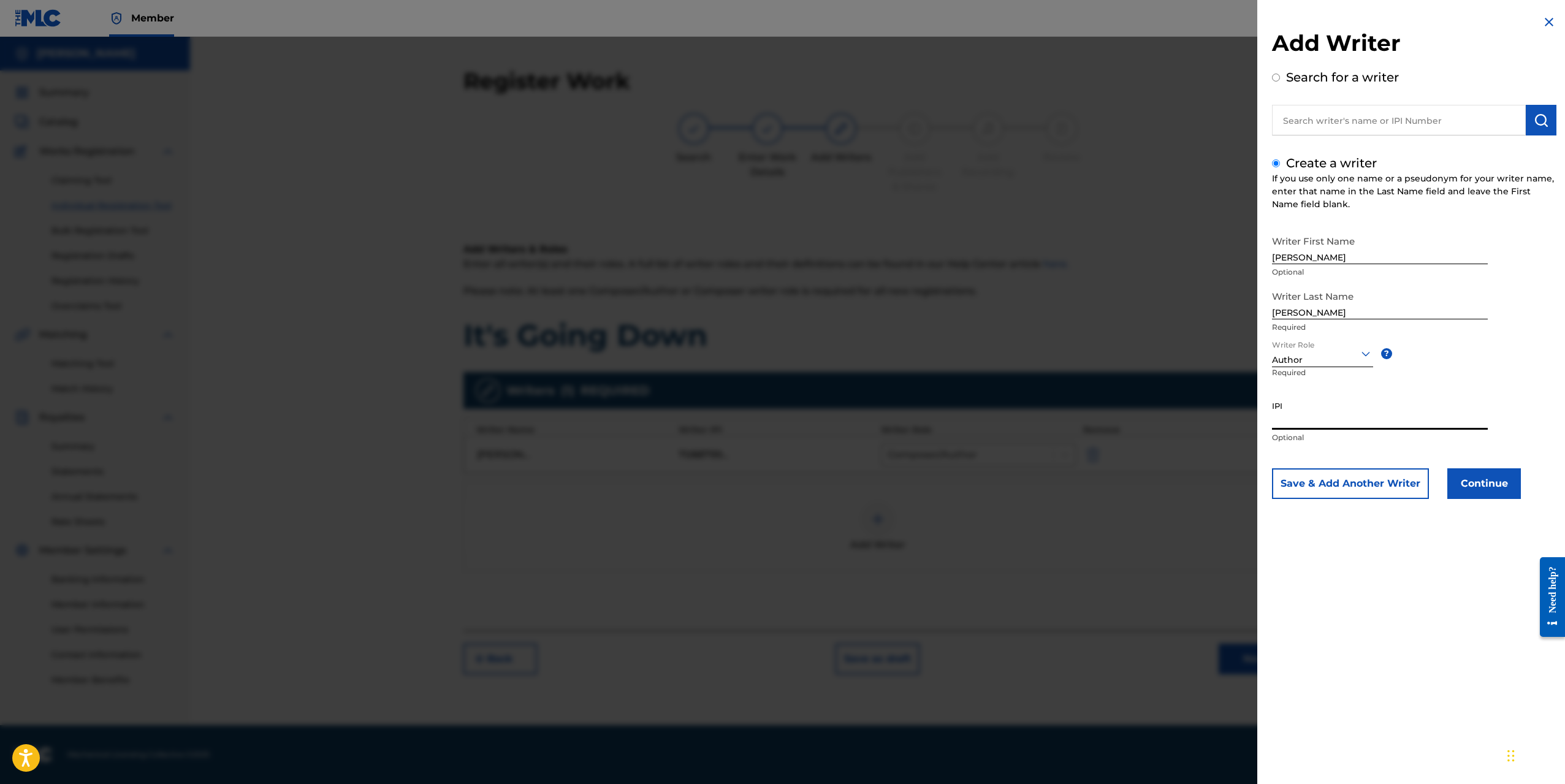
paste input "708879986"
type input "708879986"
click at [1461, 479] on button "Continue" at bounding box center [1485, 484] width 74 height 30
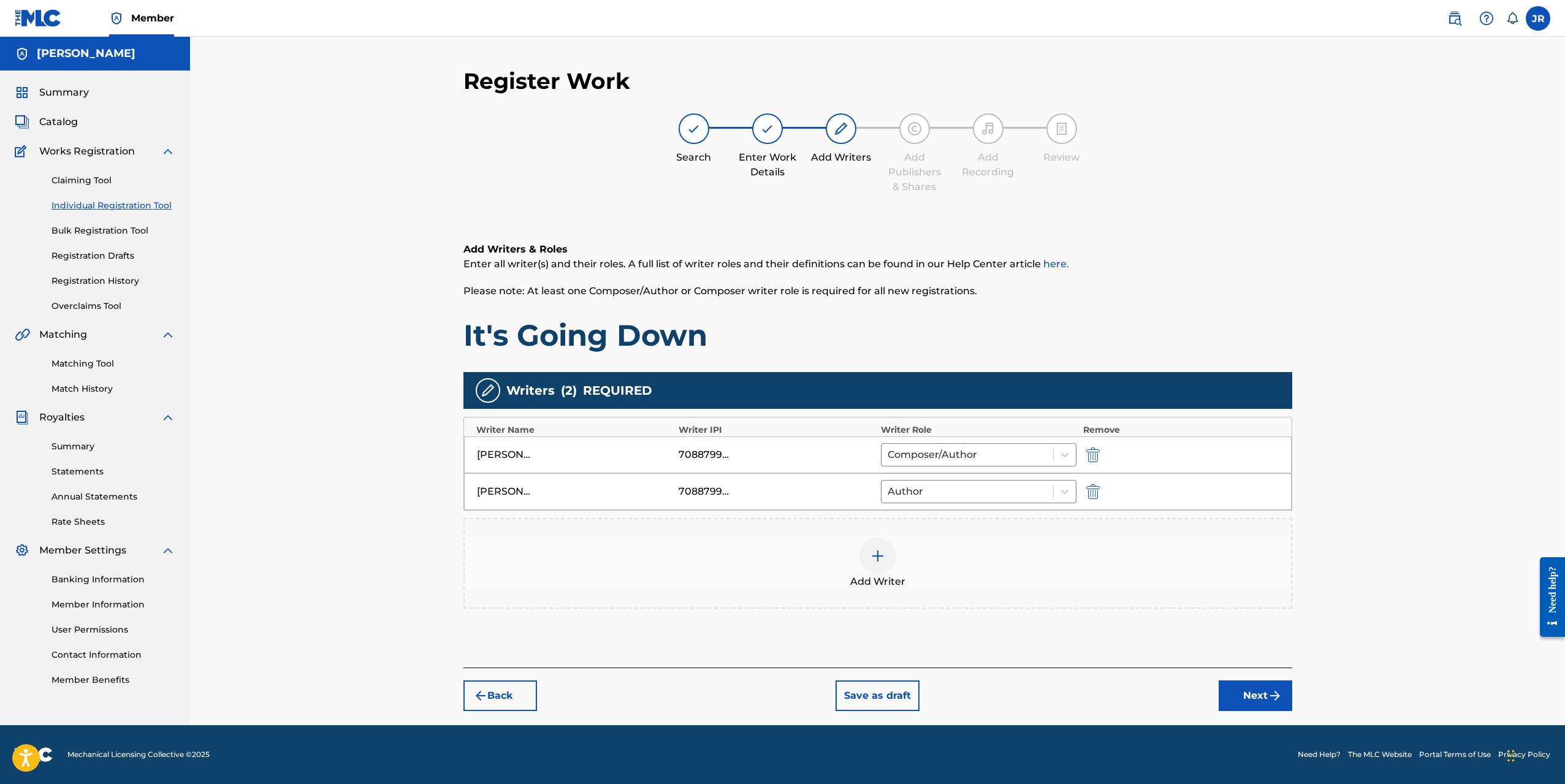
click at [1228, 691] on button "Next" at bounding box center [1256, 696] width 74 height 30
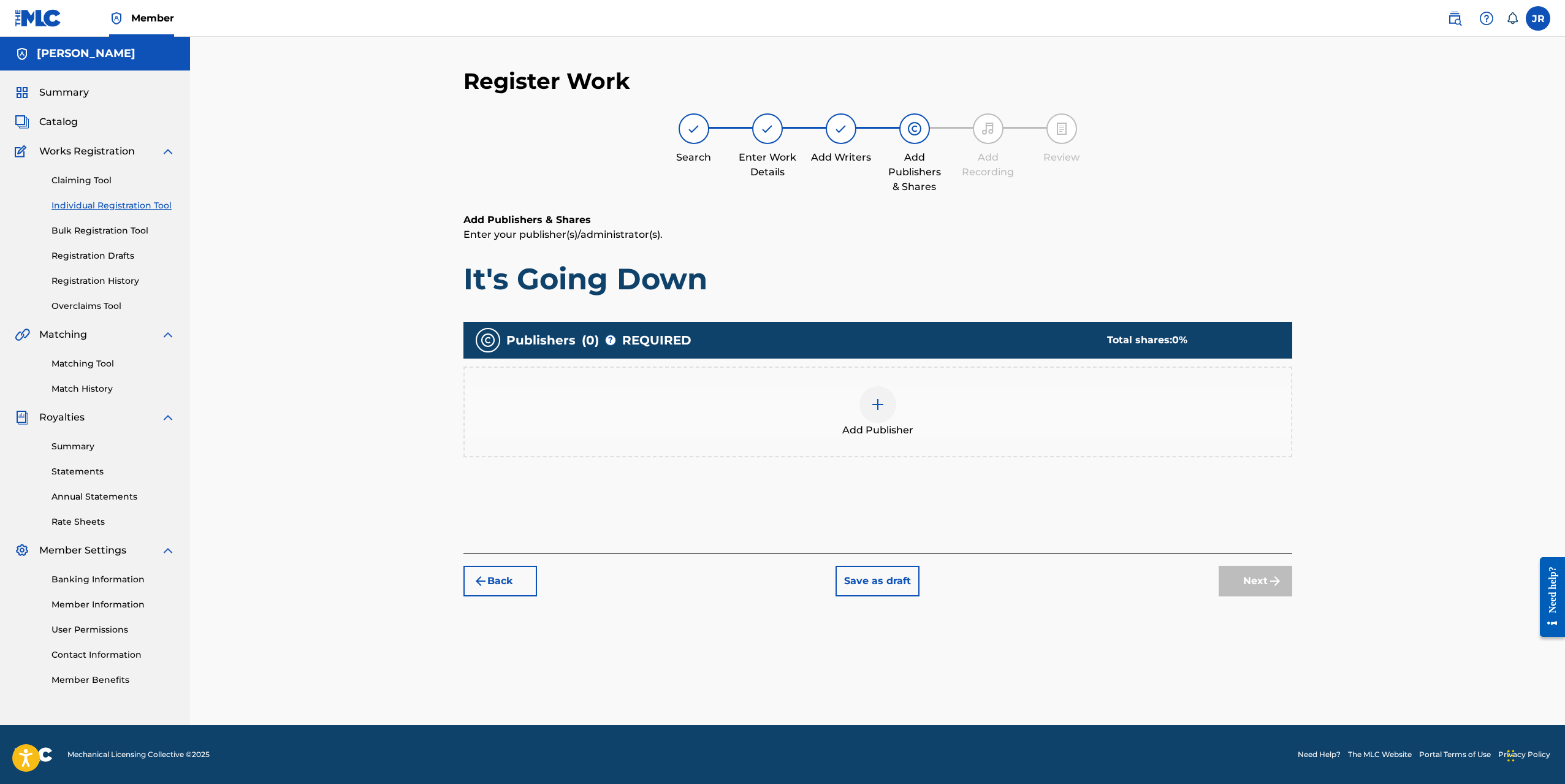
click at [876, 408] on img at bounding box center [878, 405] width 14 height 14
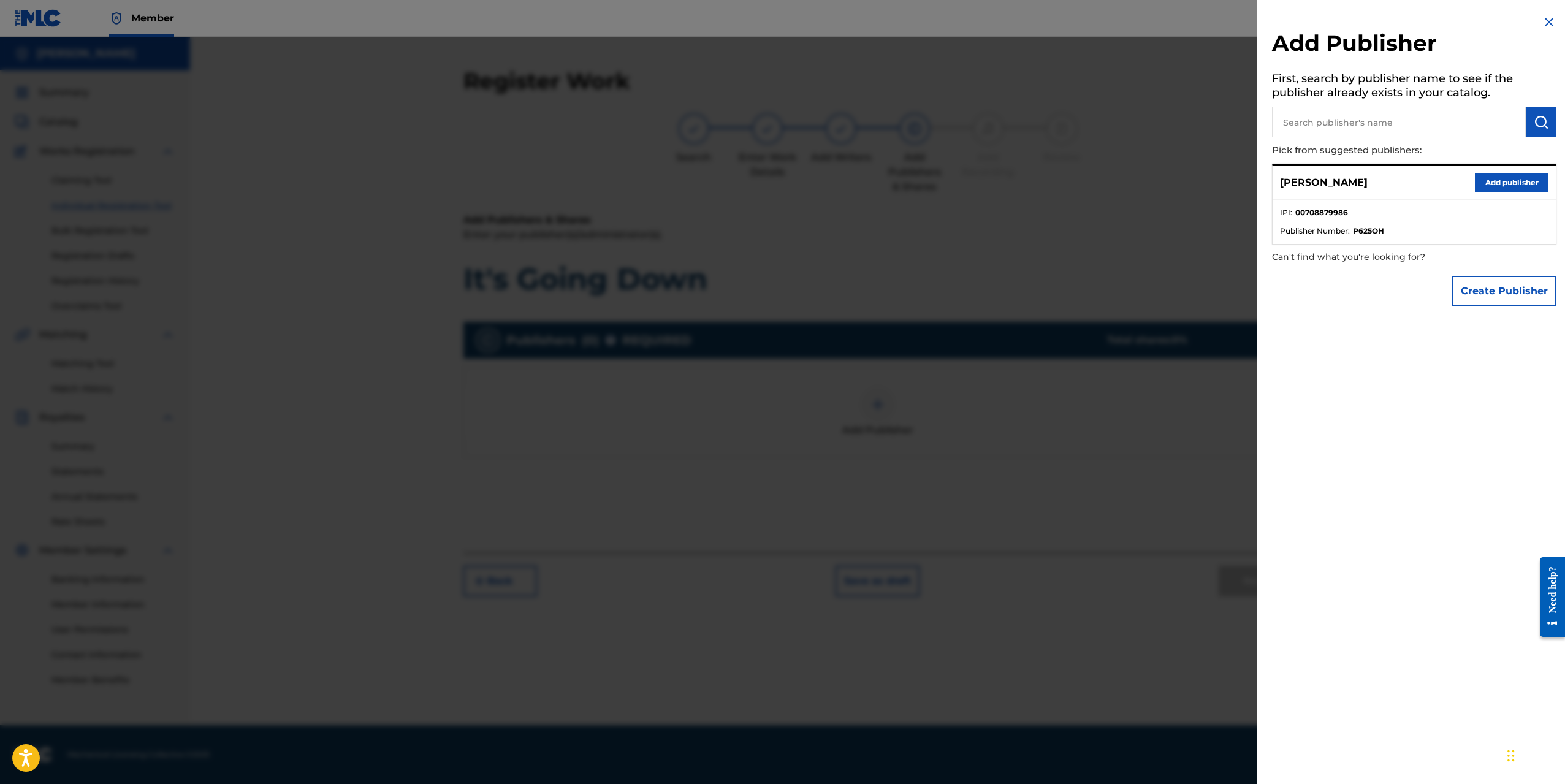
click at [1481, 186] on button "Add publisher" at bounding box center [1512, 182] width 74 height 18
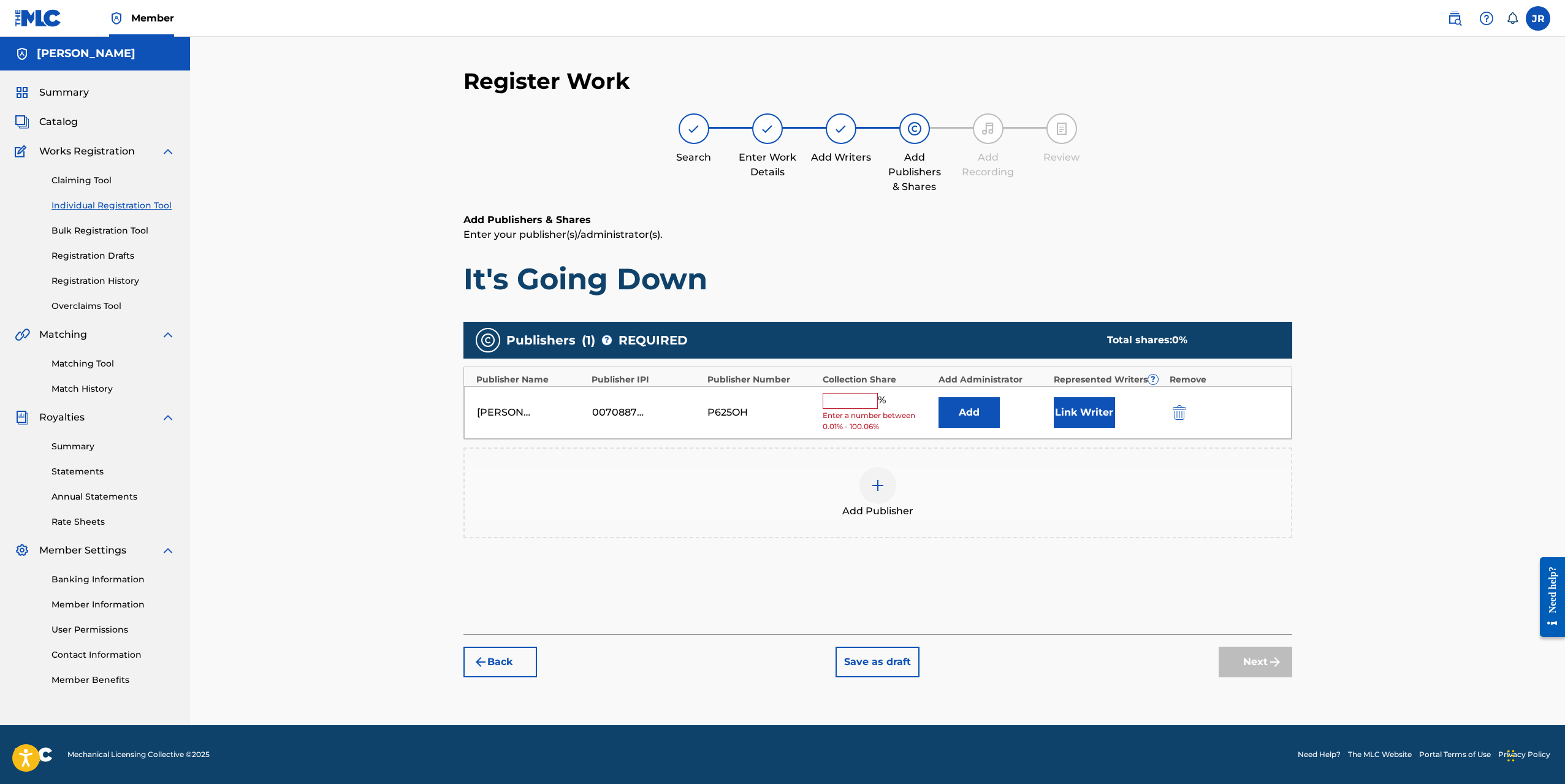
click at [857, 402] on input "text" at bounding box center [850, 401] width 55 height 16
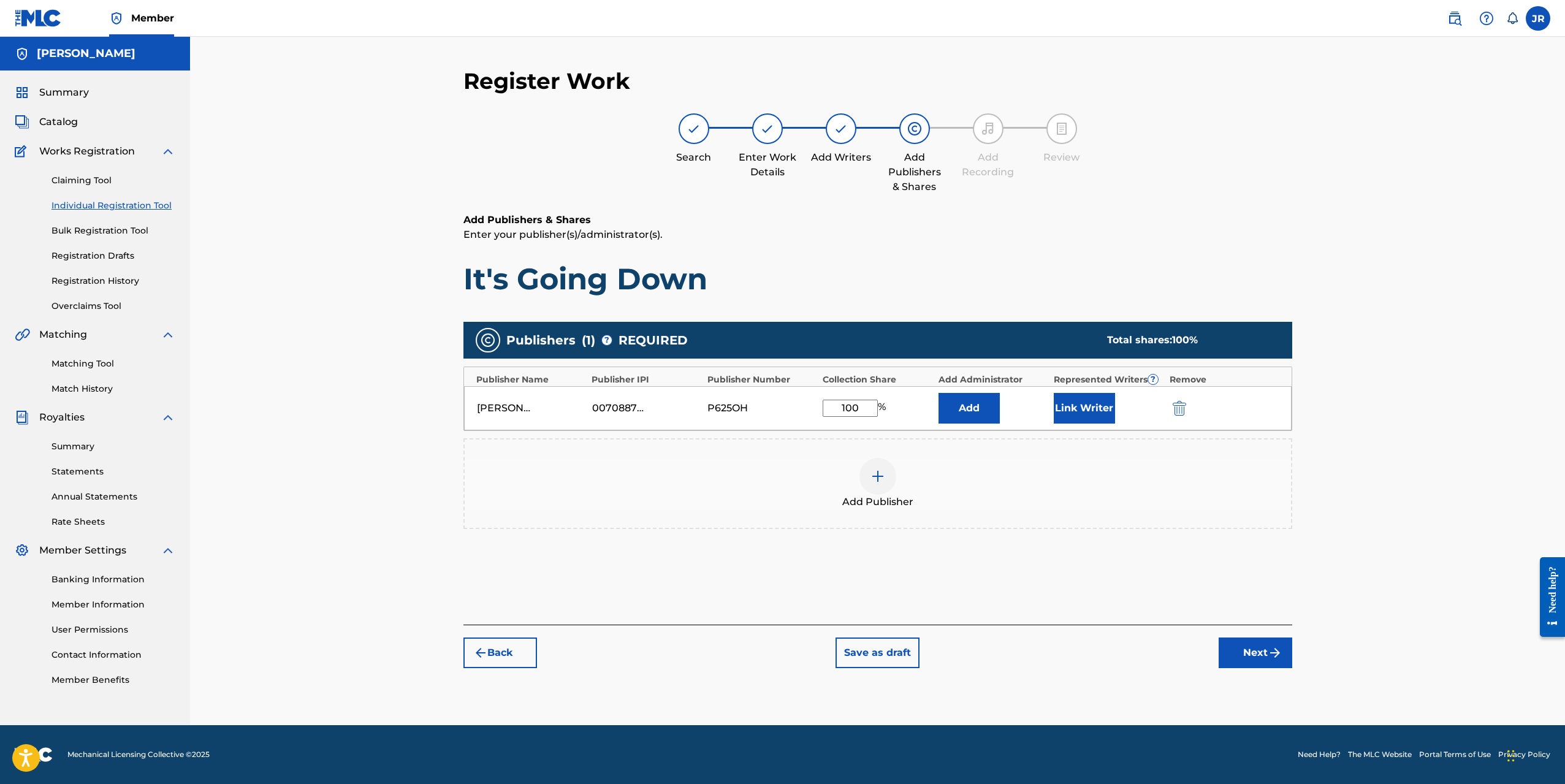
type input "100"
click at [1010, 547] on div "Publishers ( 1 ) ? REQUIRED Total shares: 100 % Publisher Name Publisher IPI Pu…" at bounding box center [878, 443] width 829 height 255
click at [1251, 654] on button "Next" at bounding box center [1256, 652] width 74 height 30
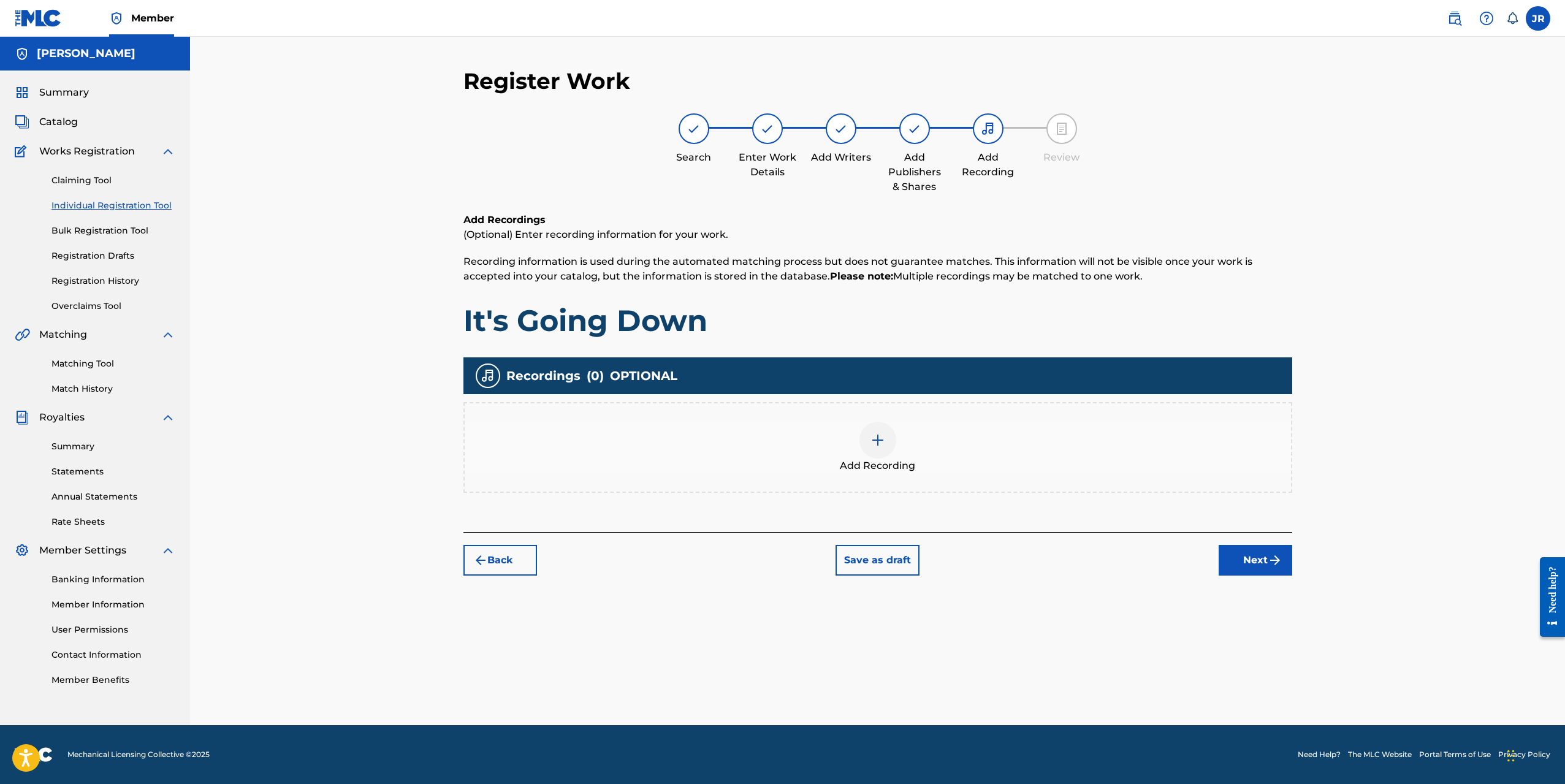
click at [877, 439] on img at bounding box center [878, 440] width 14 height 14
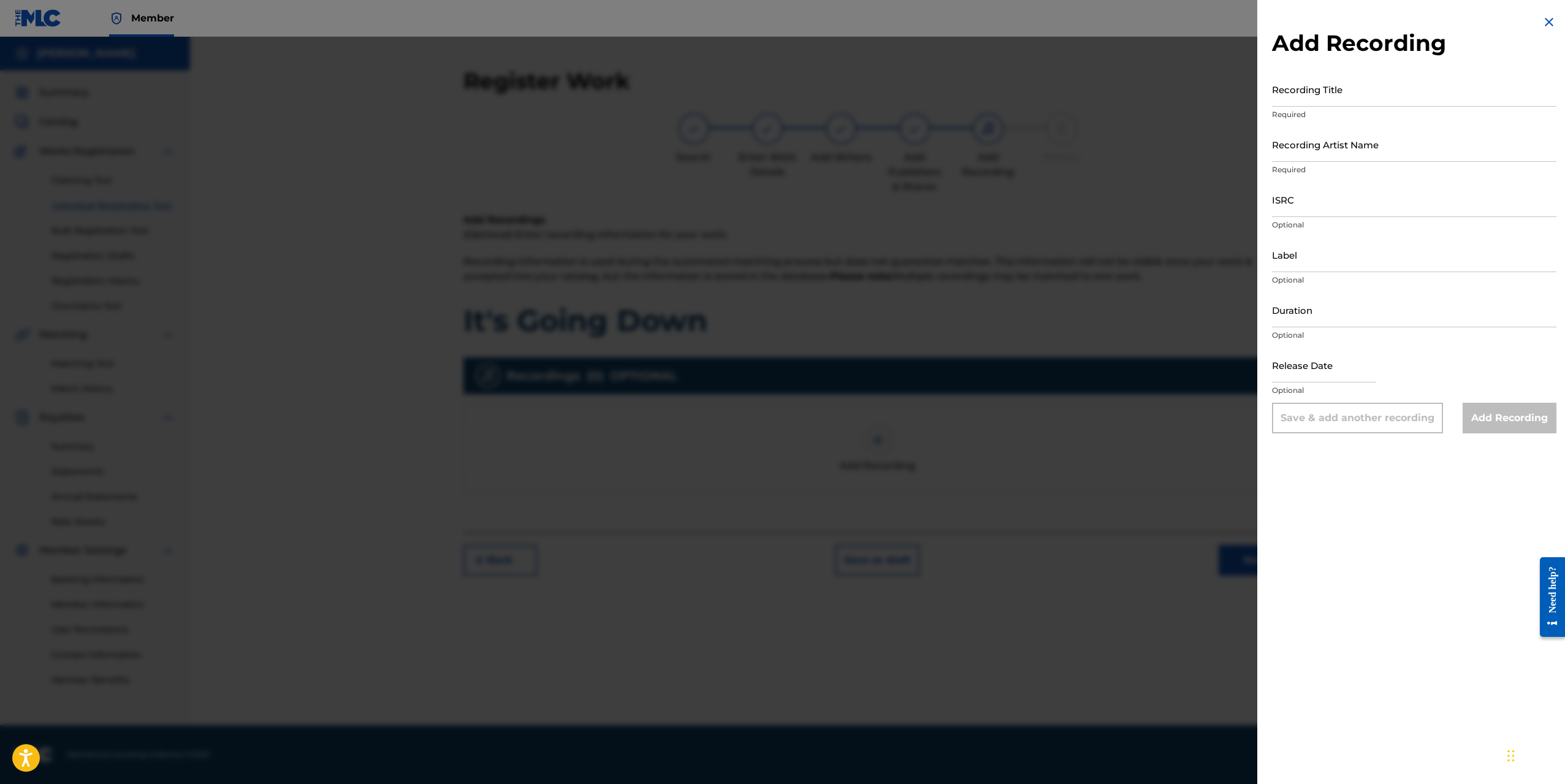
click at [1304, 103] on input "Recording Title" at bounding box center [1414, 89] width 285 height 35
type input "It's Going Down"
click at [1307, 156] on input "Recording Artist Name" at bounding box center [1414, 144] width 285 height 35
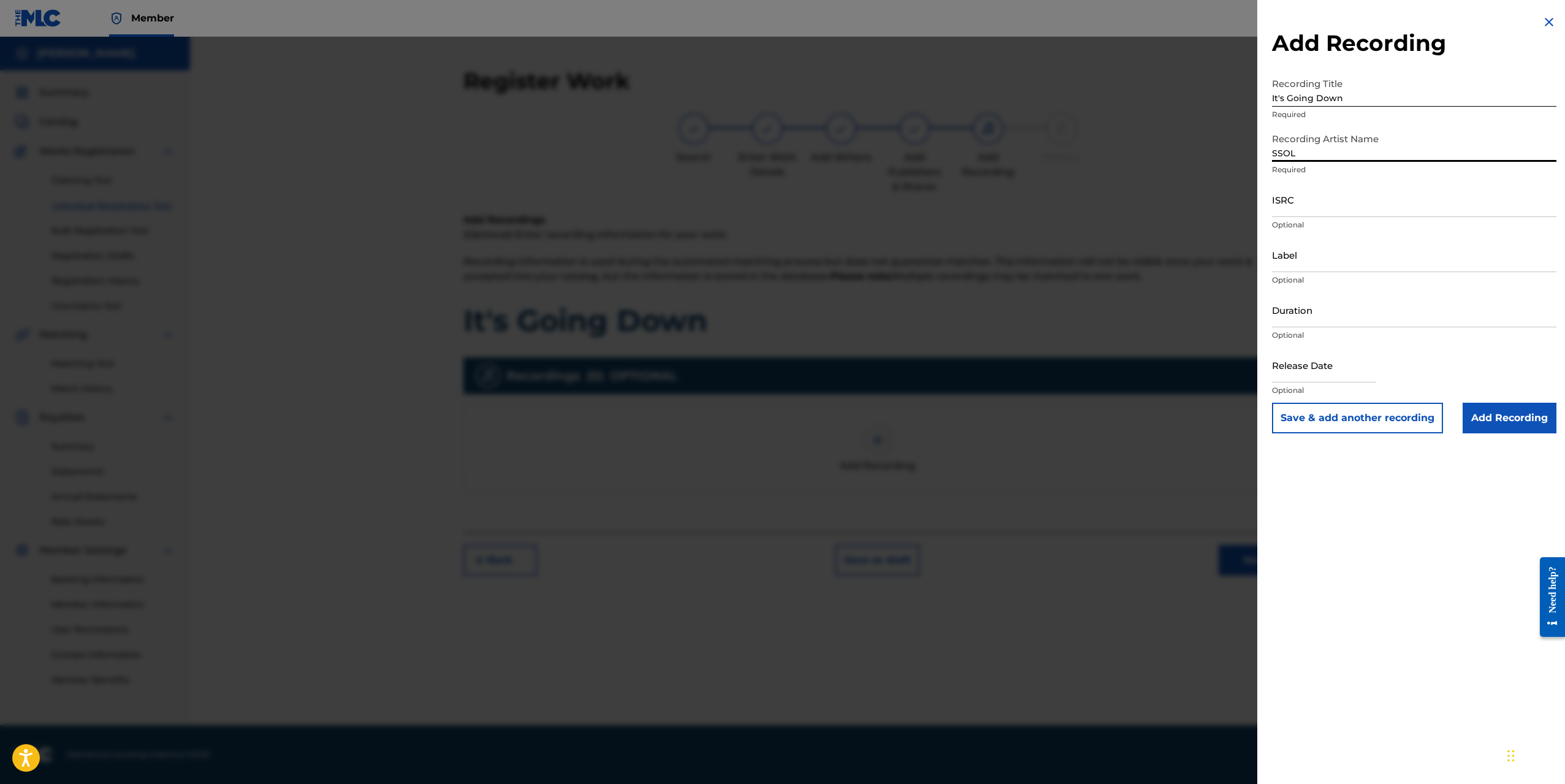
type input "SSOL"
click at [1321, 208] on input "ISRC" at bounding box center [1414, 199] width 285 height 35
paste input "QZWFW2550121"
type input "QZWFW2550121"
click at [1295, 264] on input "Label" at bounding box center [1414, 255] width 285 height 35
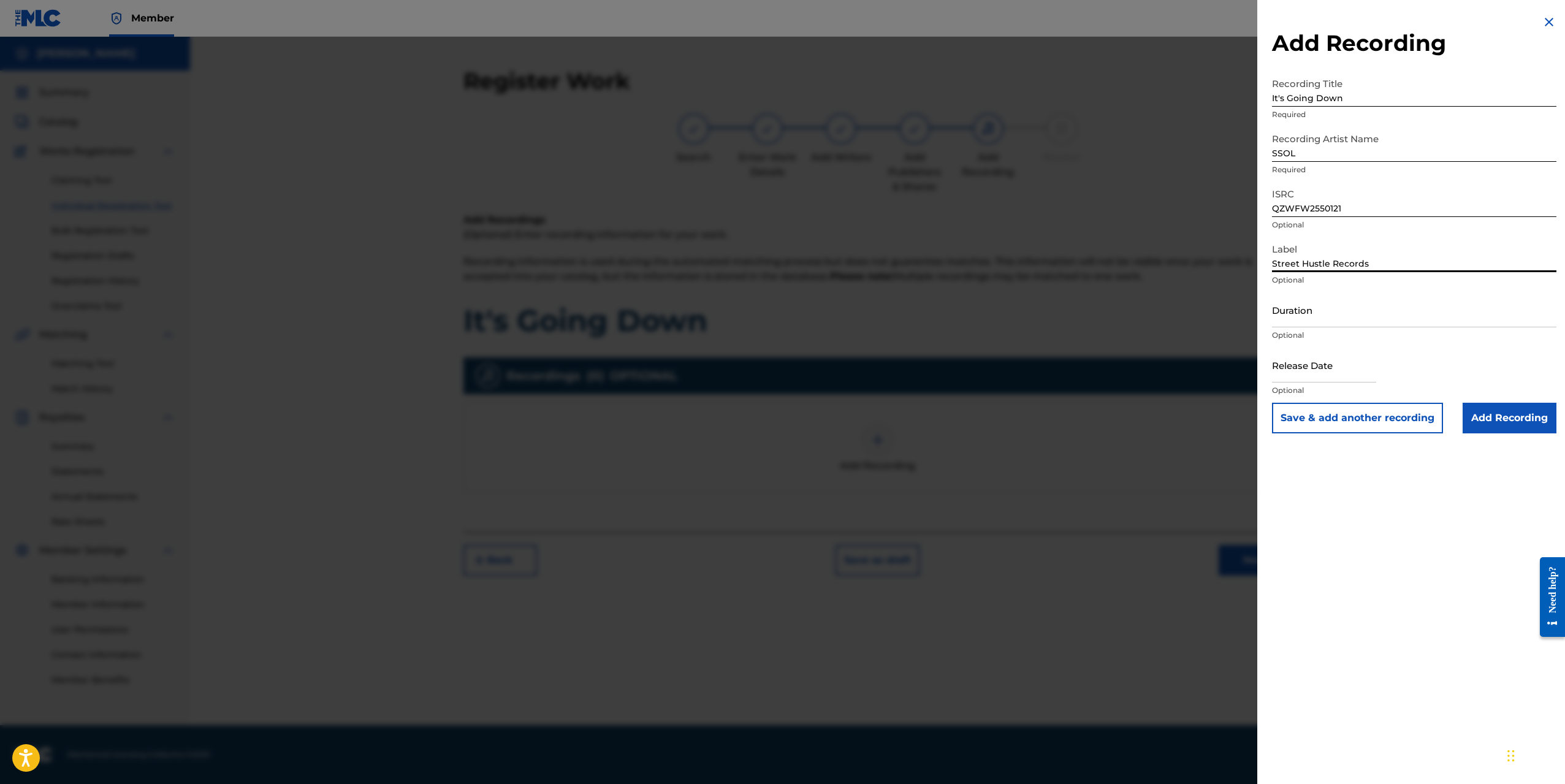
type input "Street Hustle Records"
click at [1285, 316] on input "Duration" at bounding box center [1414, 310] width 285 height 35
type input "02:52"
click at [1288, 378] on input "text" at bounding box center [1325, 365] width 104 height 35
select select "7"
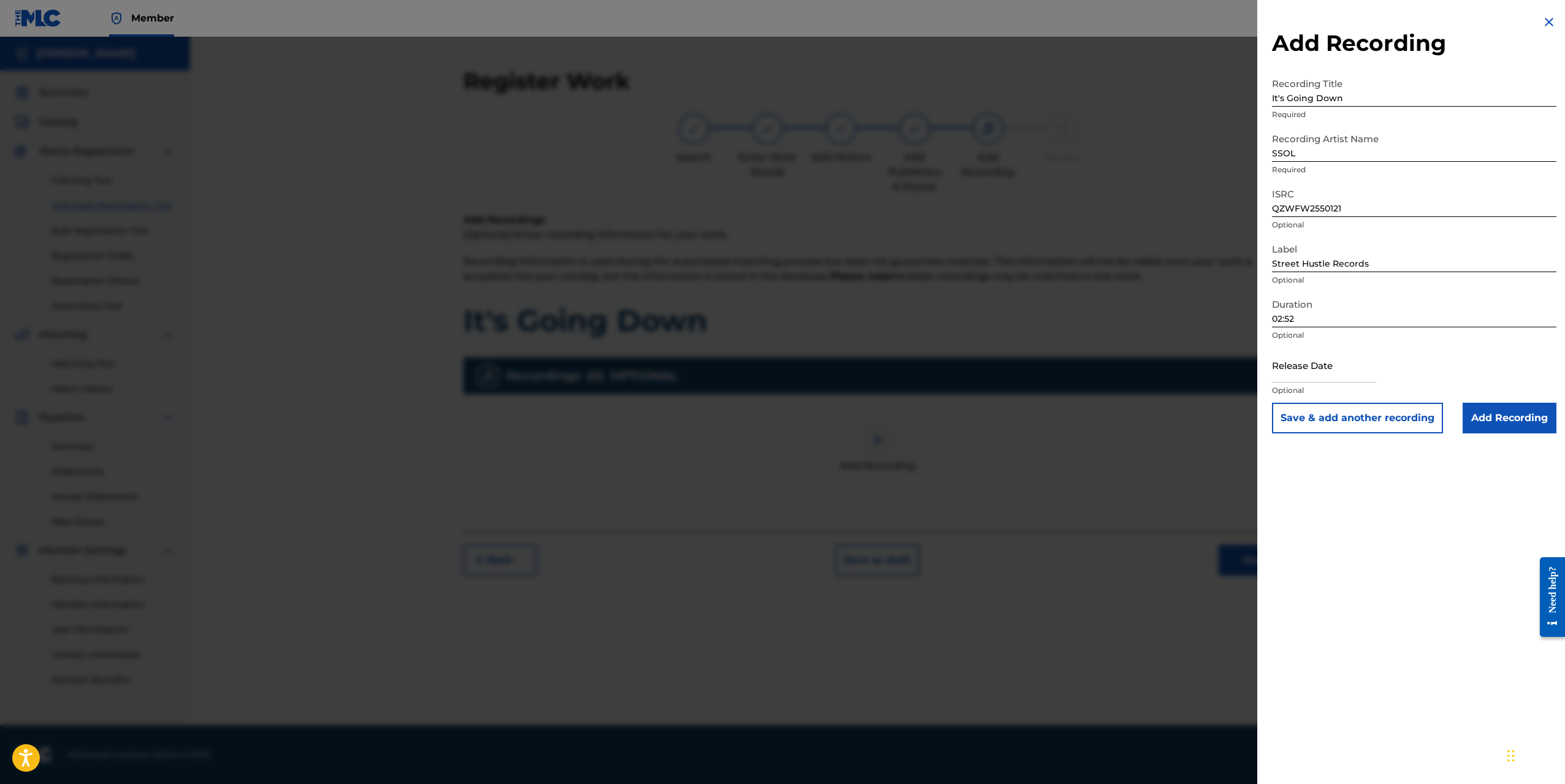
select select "2025"
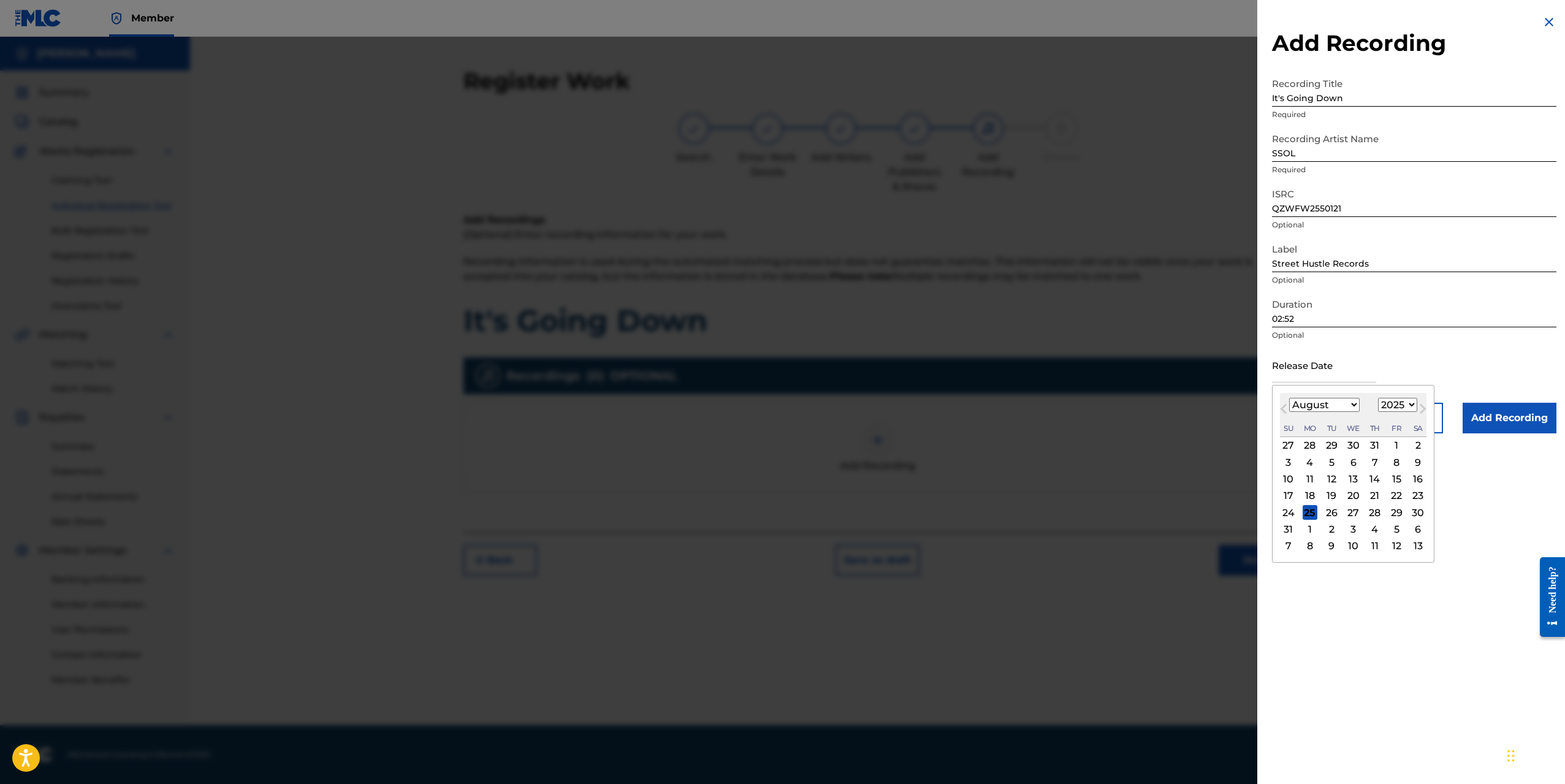
click at [1395, 498] on div "22" at bounding box center [1396, 496] width 14 height 14
type input "[DATE]"
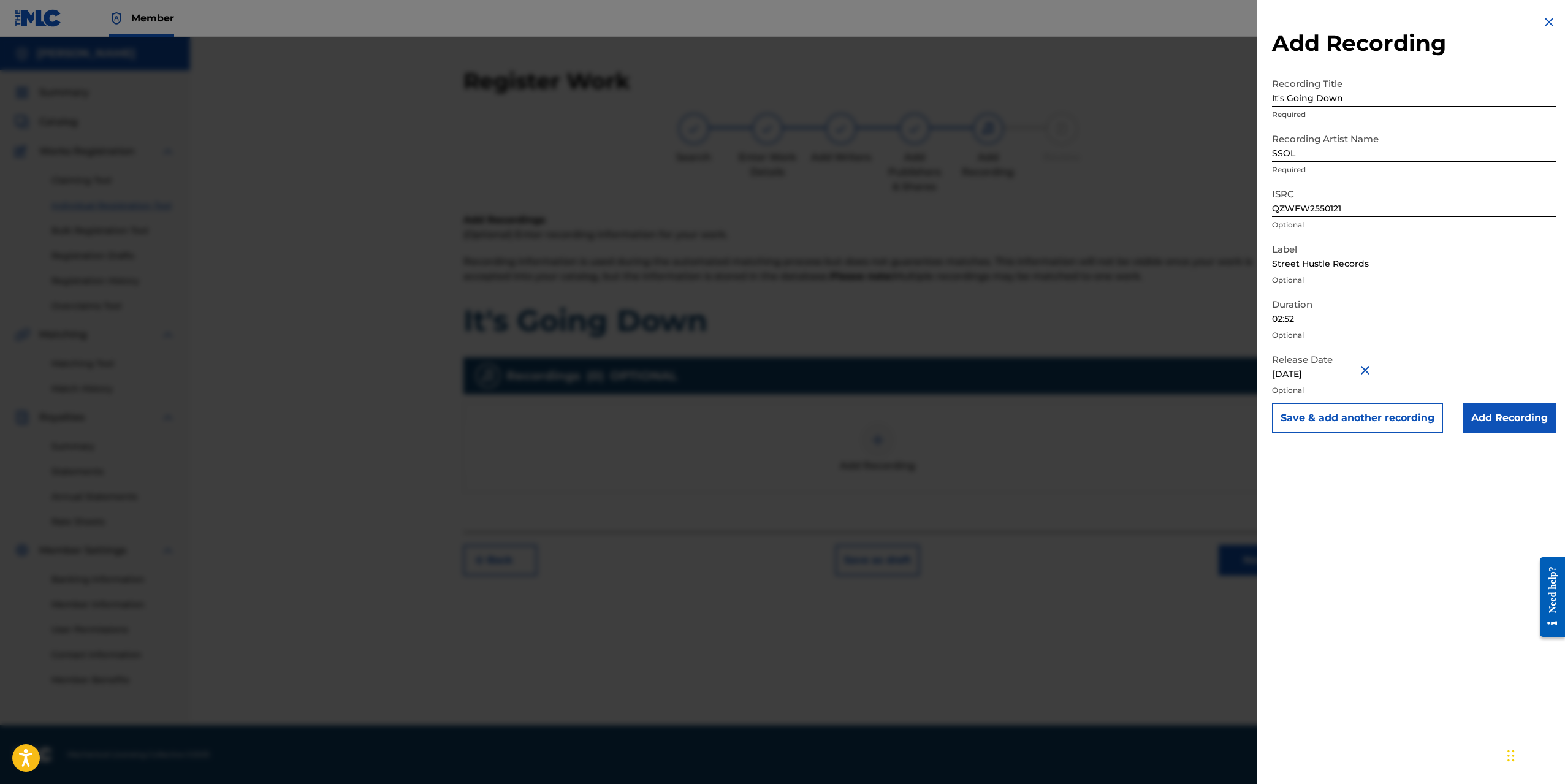
click at [1501, 416] on input "Add Recording" at bounding box center [1510, 418] width 94 height 30
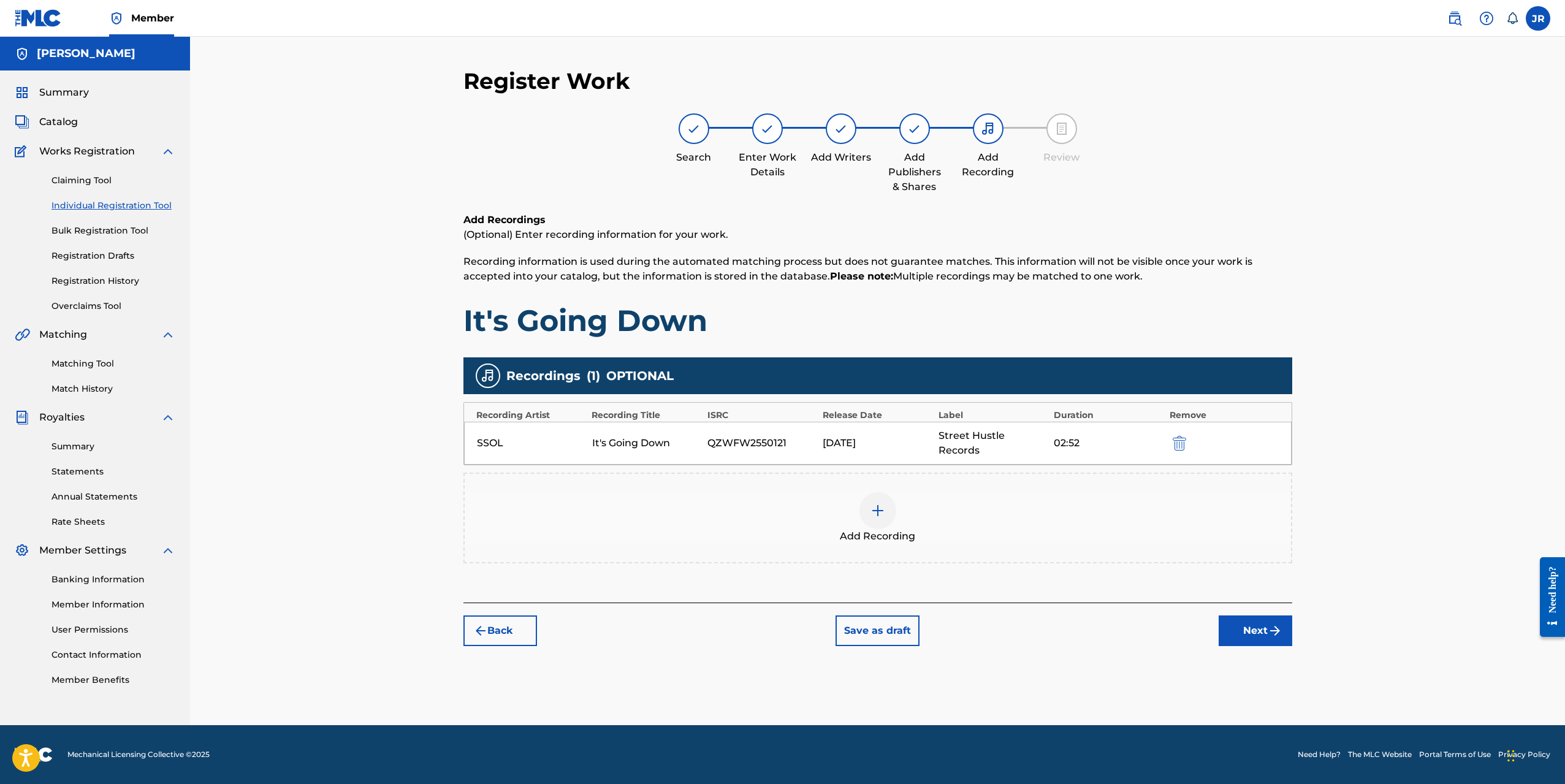
click at [1253, 618] on button "Next" at bounding box center [1256, 631] width 74 height 30
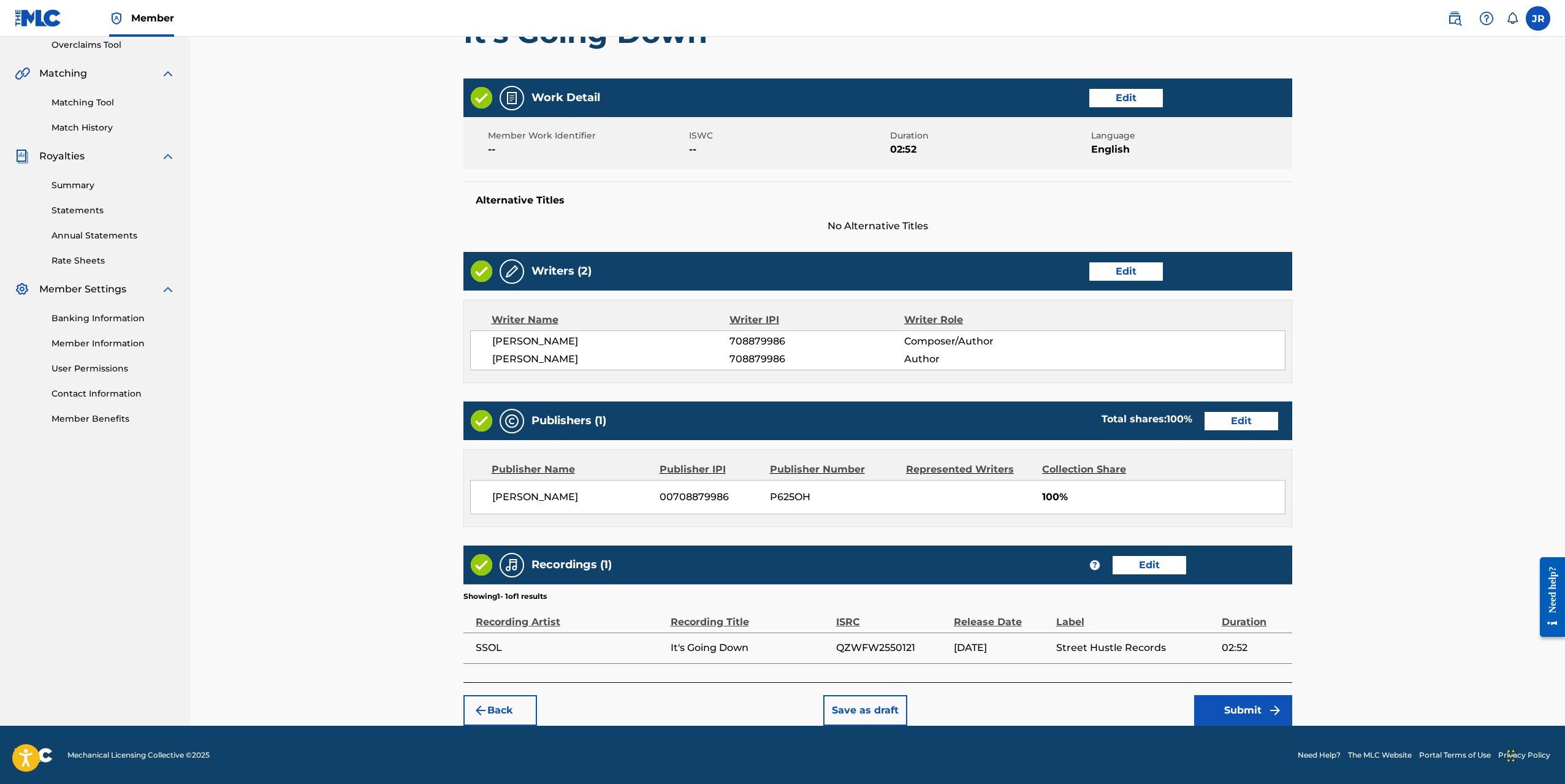
scroll to position [262, 0]
click at [1249, 707] on button "Submit" at bounding box center [1243, 709] width 98 height 30
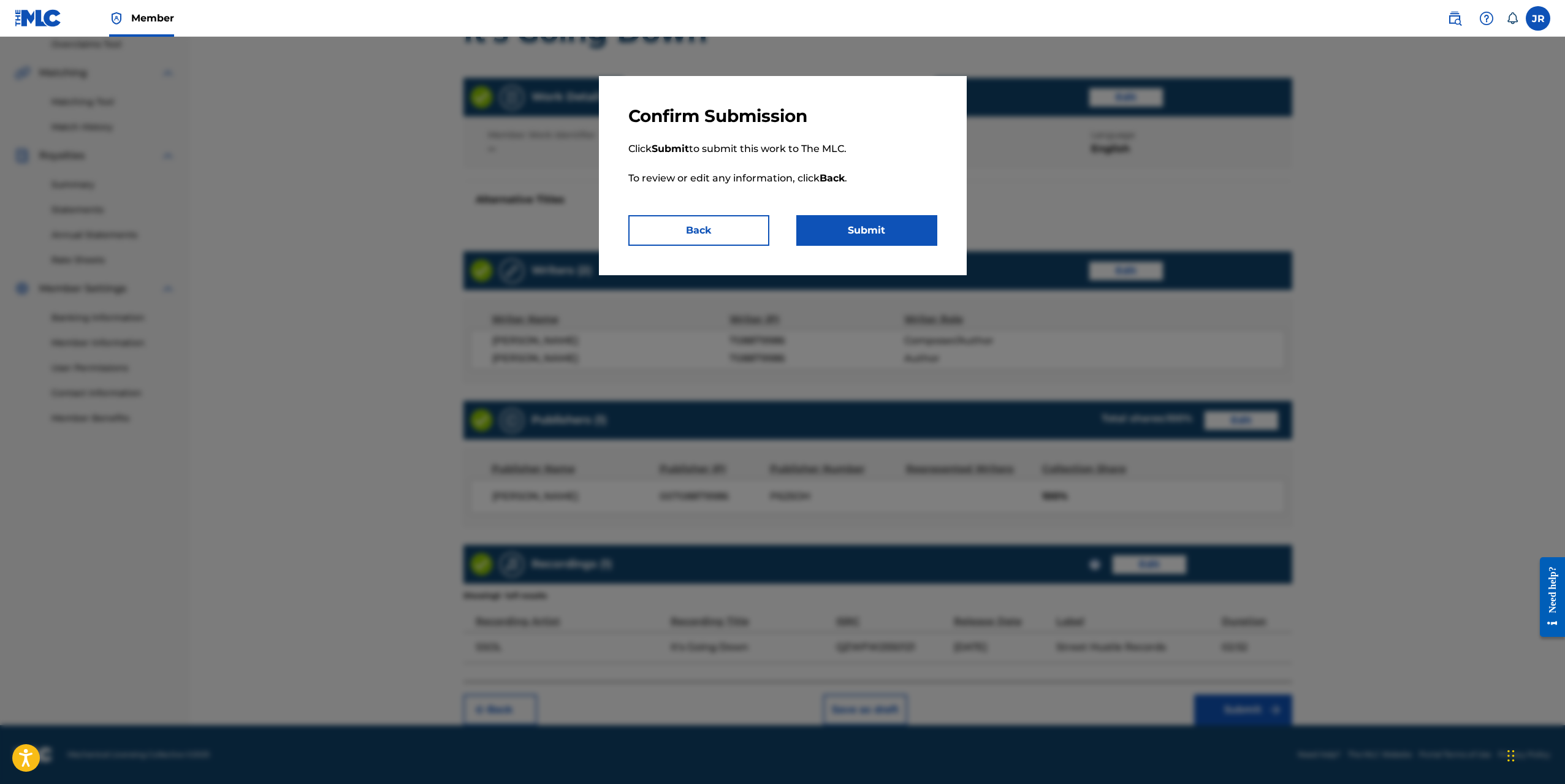
click at [825, 227] on button "Submit" at bounding box center [867, 230] width 141 height 30
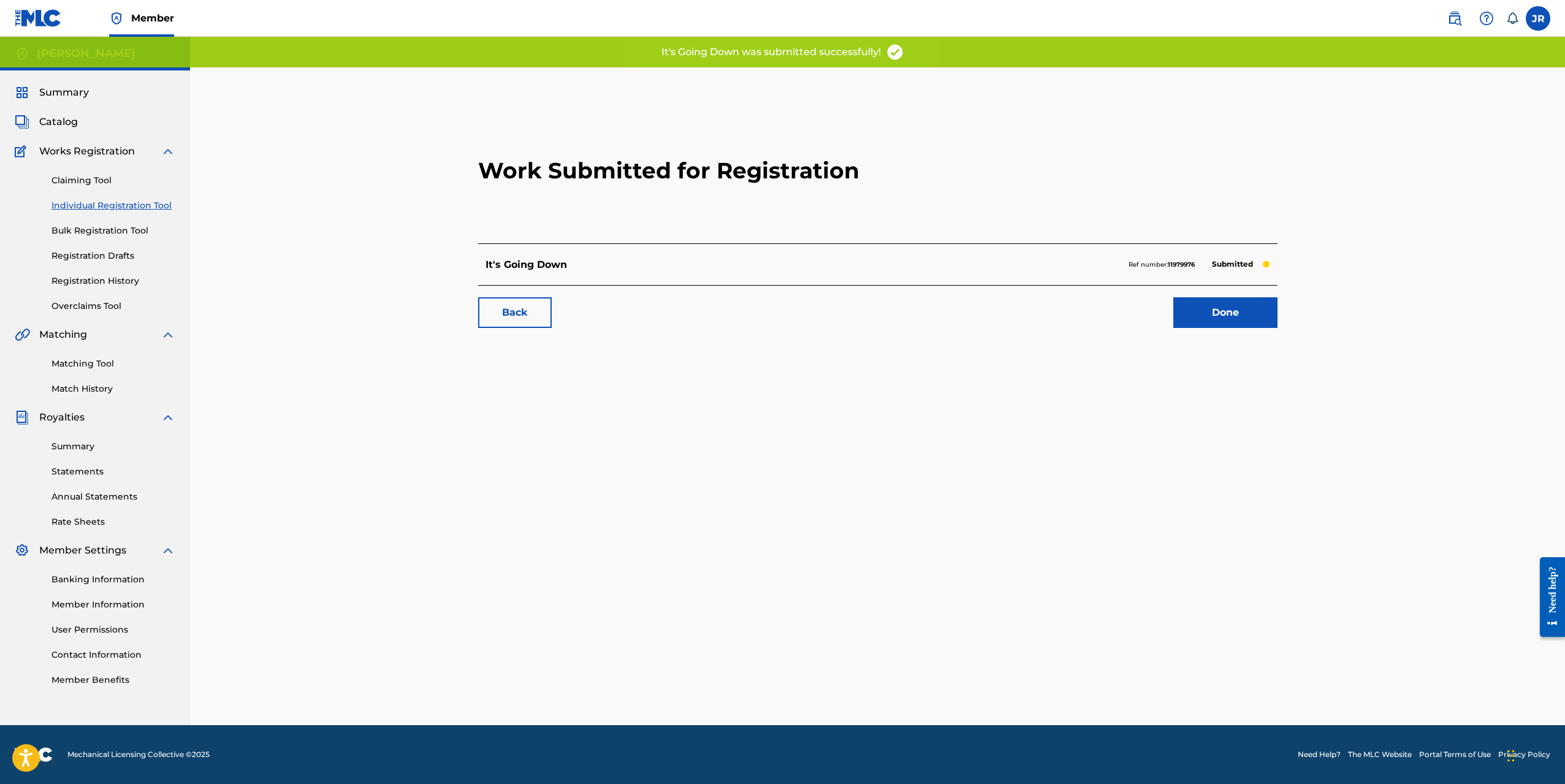
click at [1215, 318] on link "Done" at bounding box center [1225, 313] width 104 height 30
